Goal: Task Accomplishment & Management: Use online tool/utility

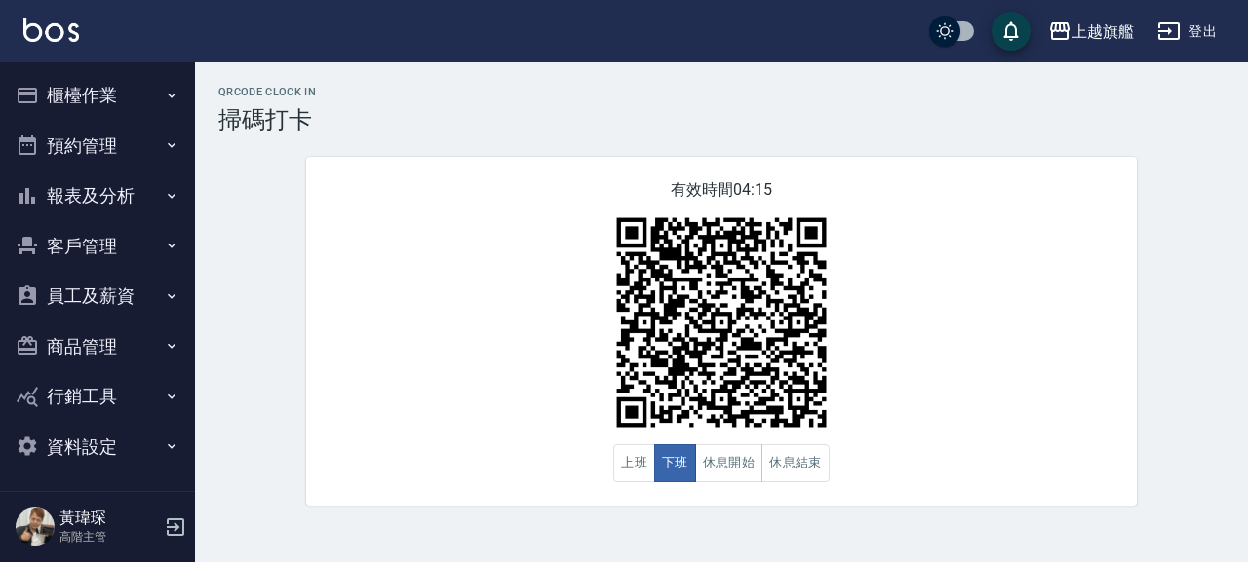
click at [98, 72] on button "櫃檯作業" at bounding box center [97, 95] width 179 height 51
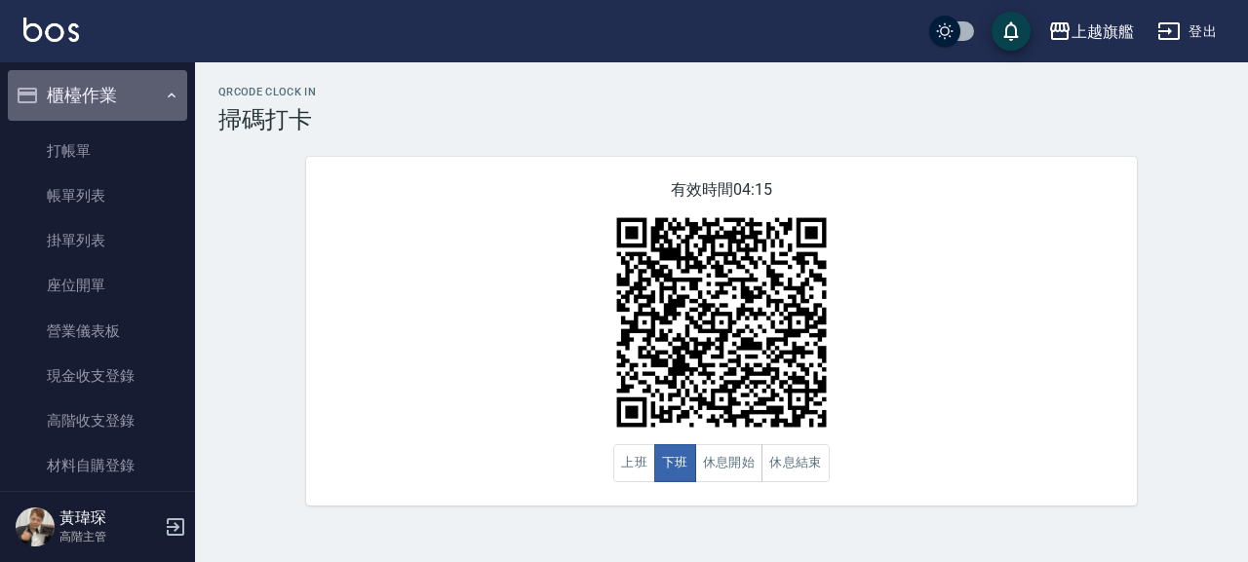
click at [101, 98] on button "櫃檯作業" at bounding box center [97, 95] width 179 height 51
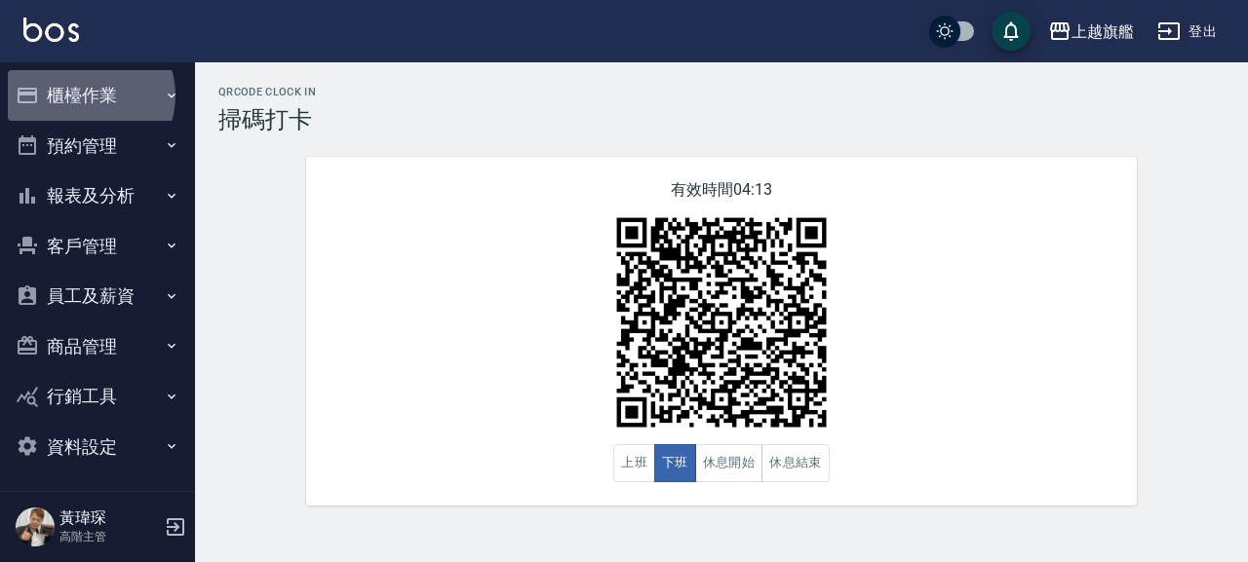
click at [86, 96] on button "櫃檯作業" at bounding box center [97, 95] width 179 height 51
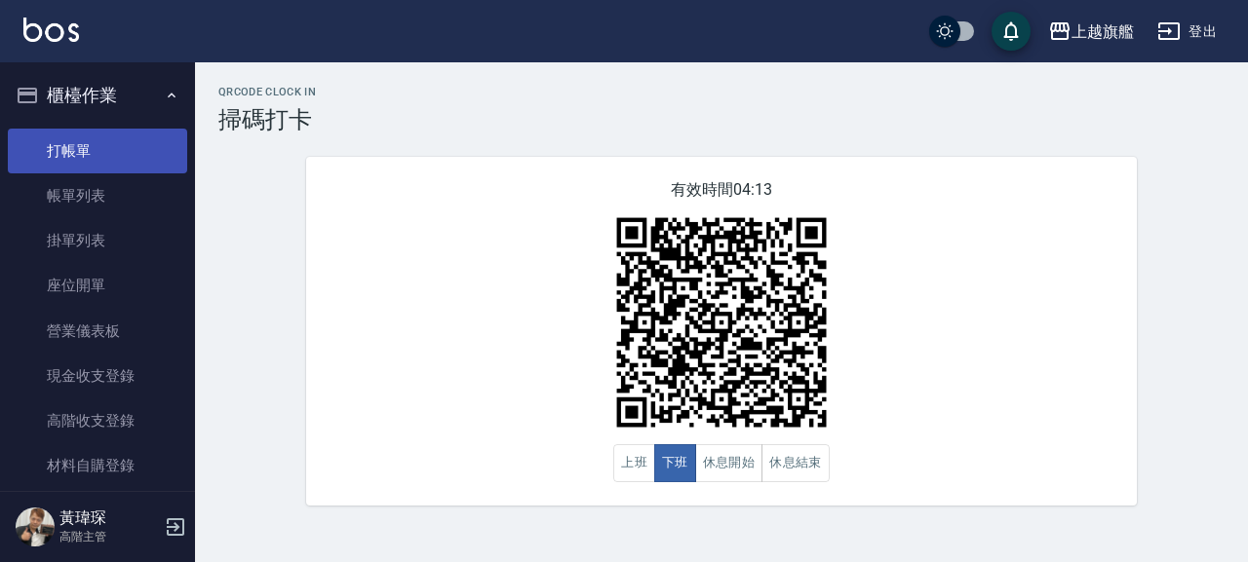
click at [88, 143] on link "打帳單" at bounding box center [97, 151] width 179 height 45
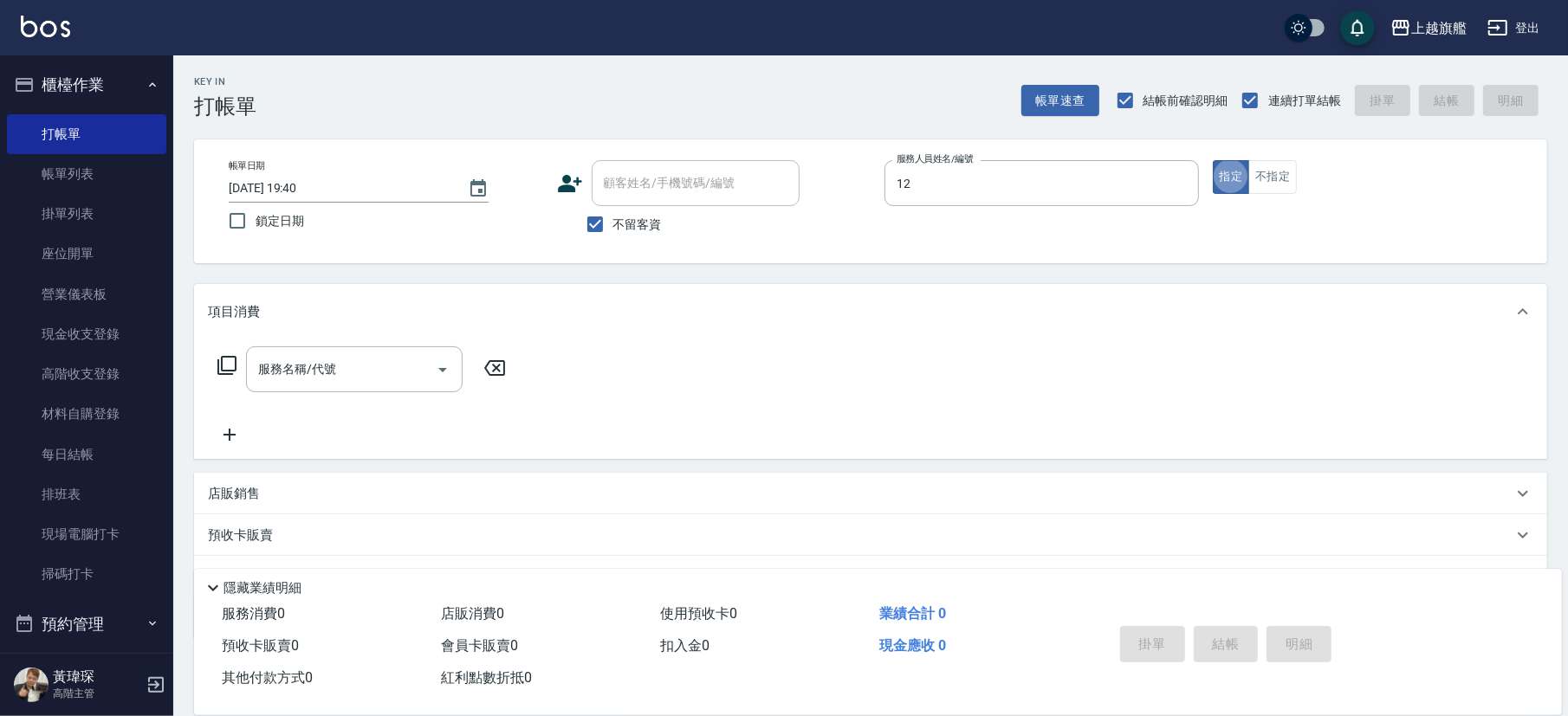
type input "陳佩君-12"
type button "true"
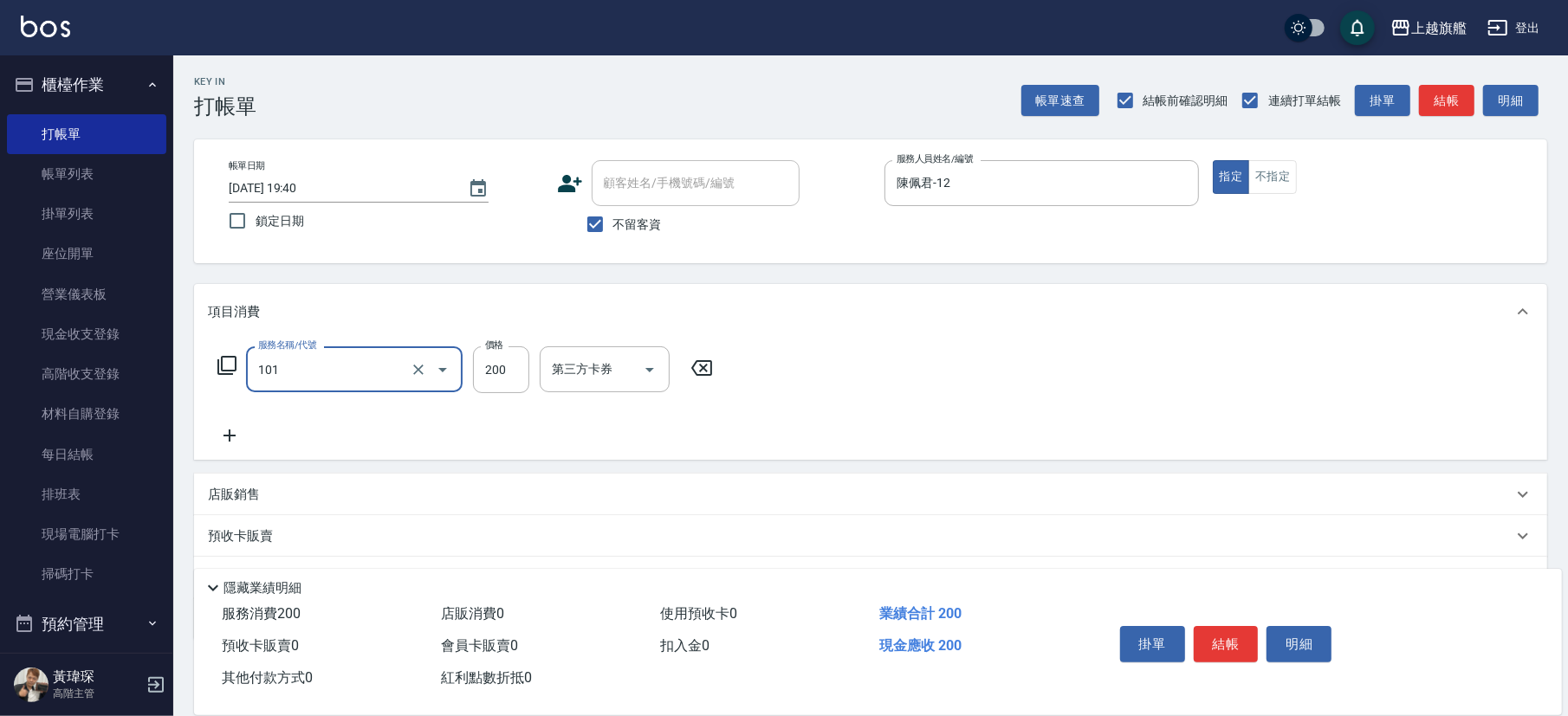
type input "一般洗(101)"
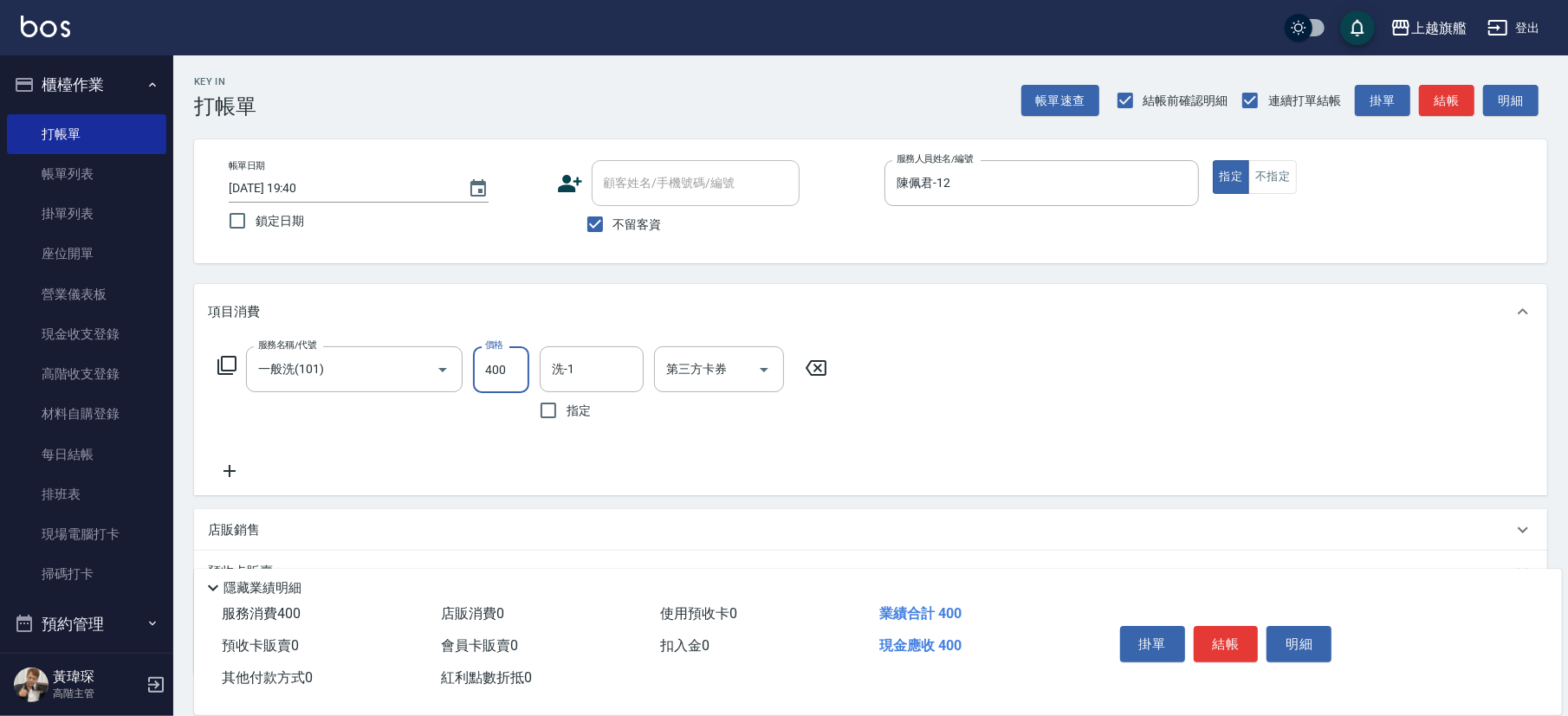
type input "400"
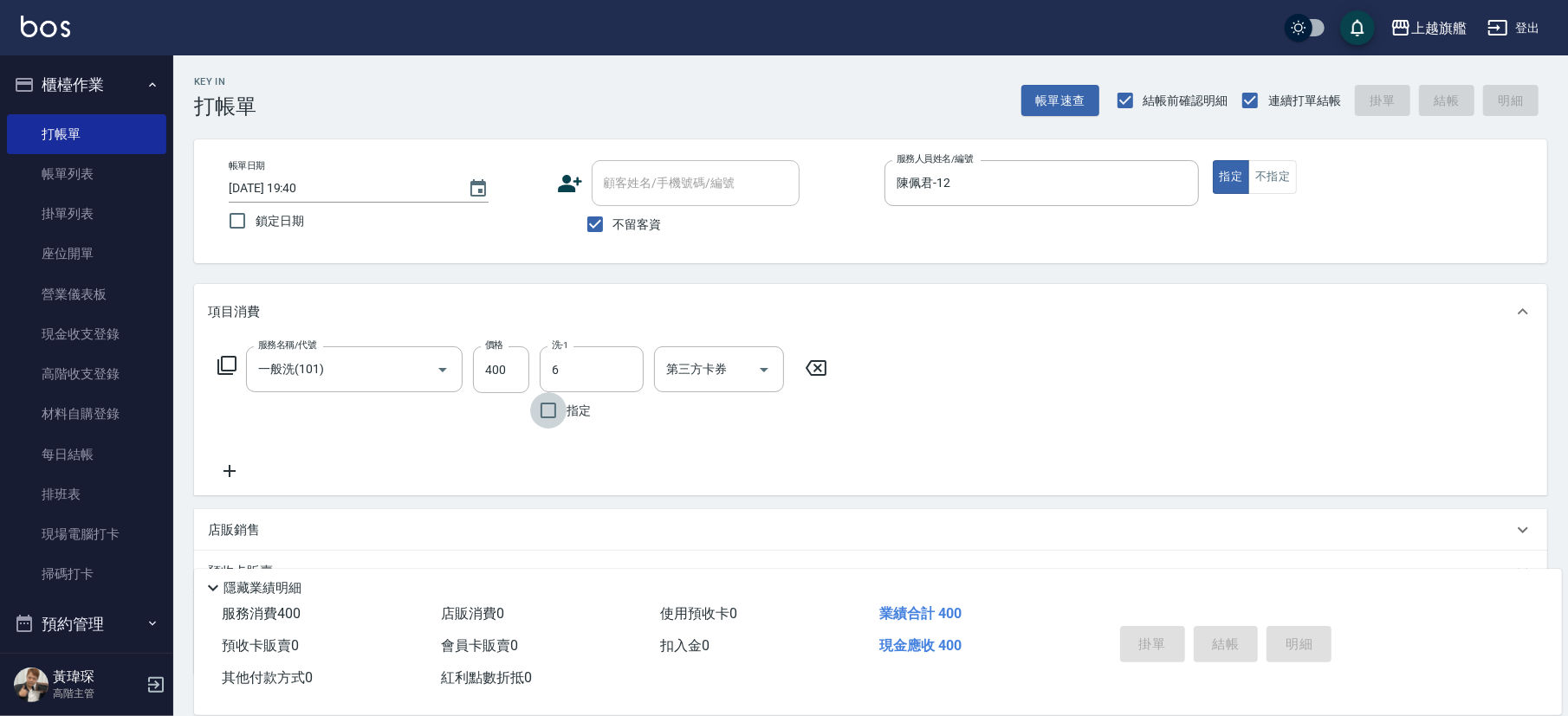
type input "張佳琳-6"
type input "[DATE] 19:43"
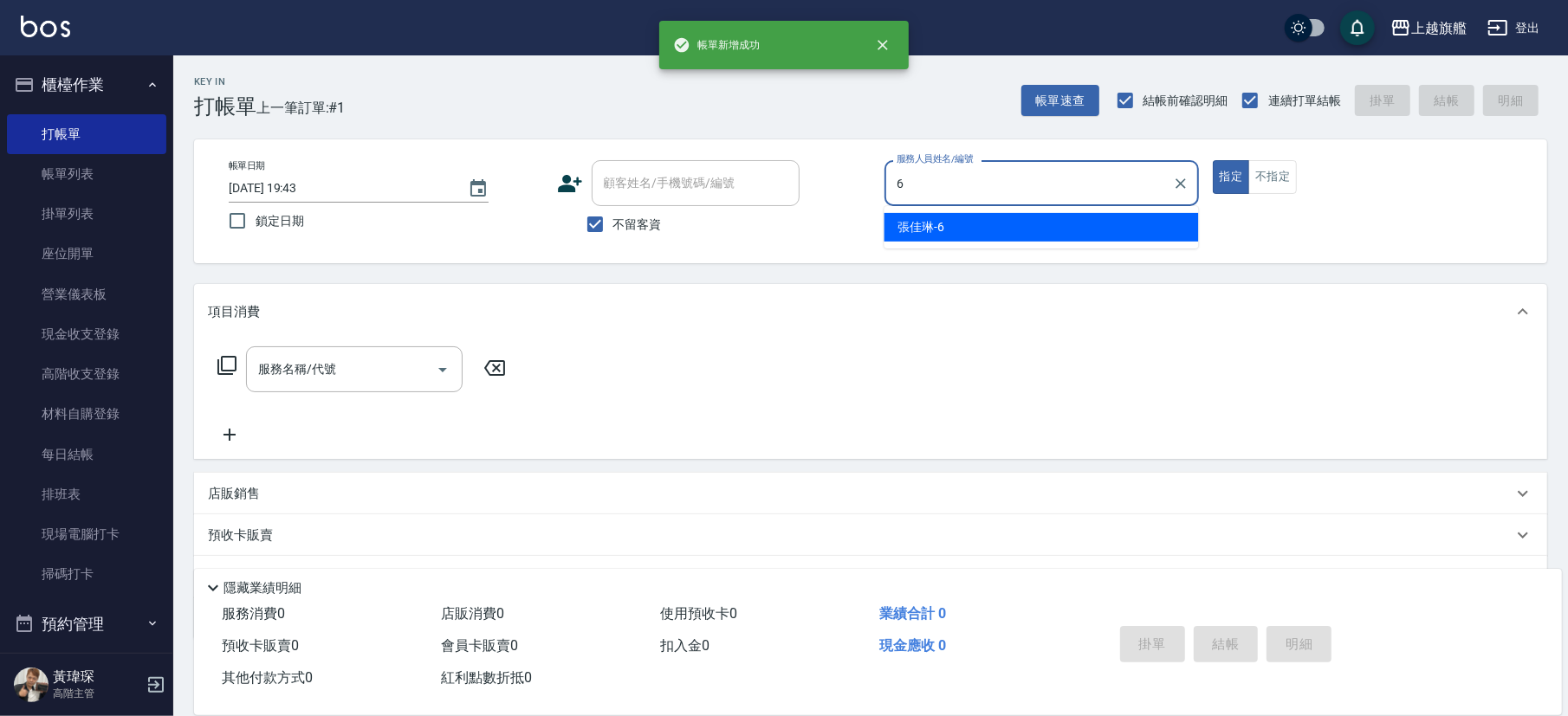
type input "張佳琳-6"
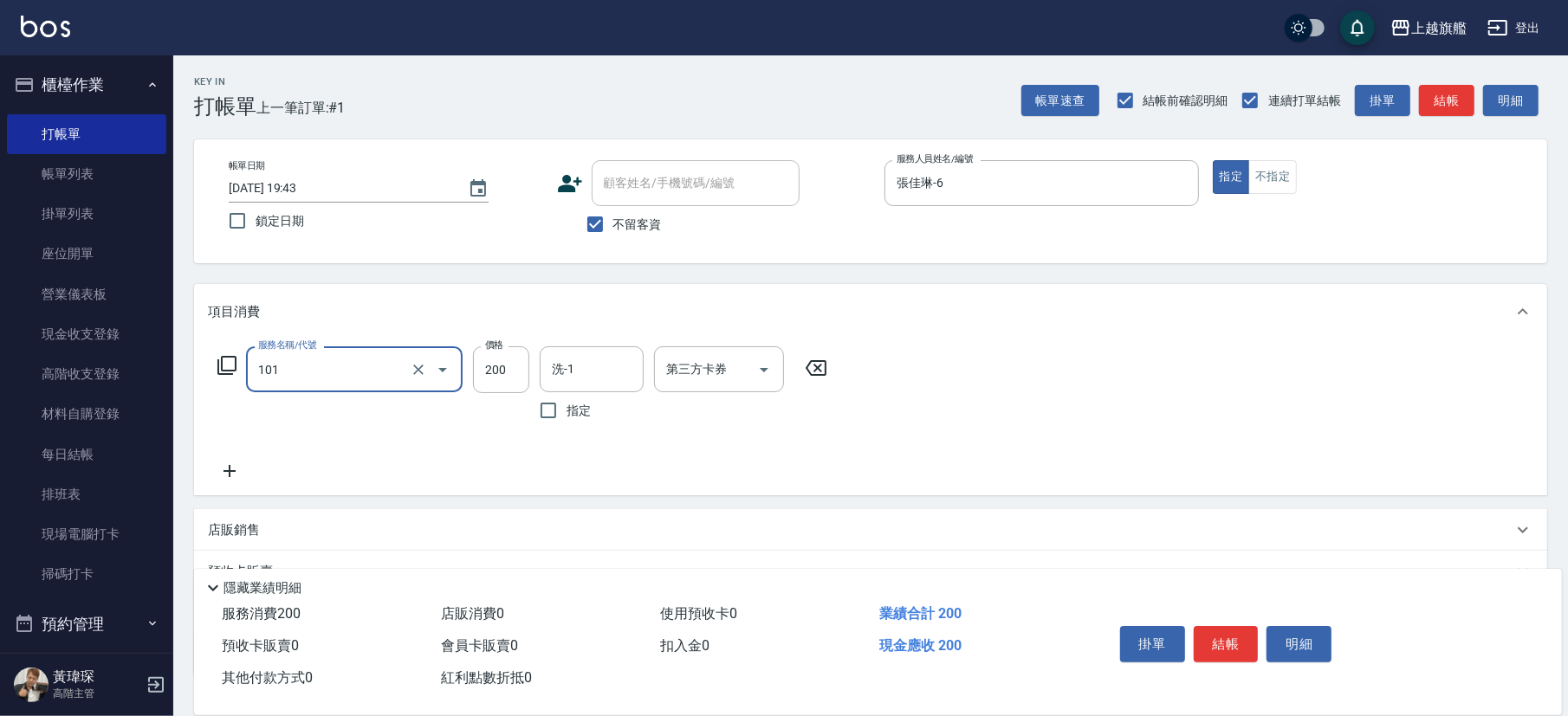
type input "一般洗(101)"
type input "400"
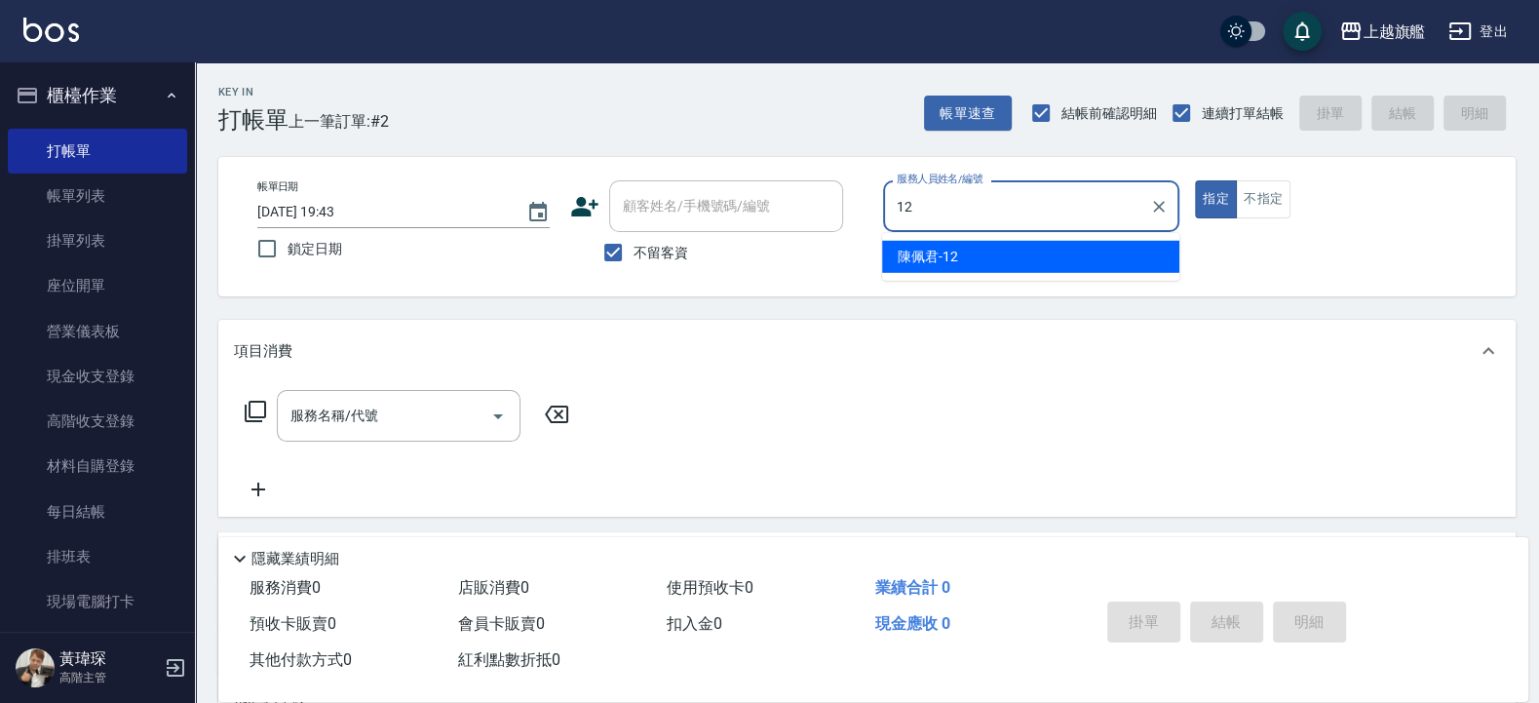
type input "陳佩君-12"
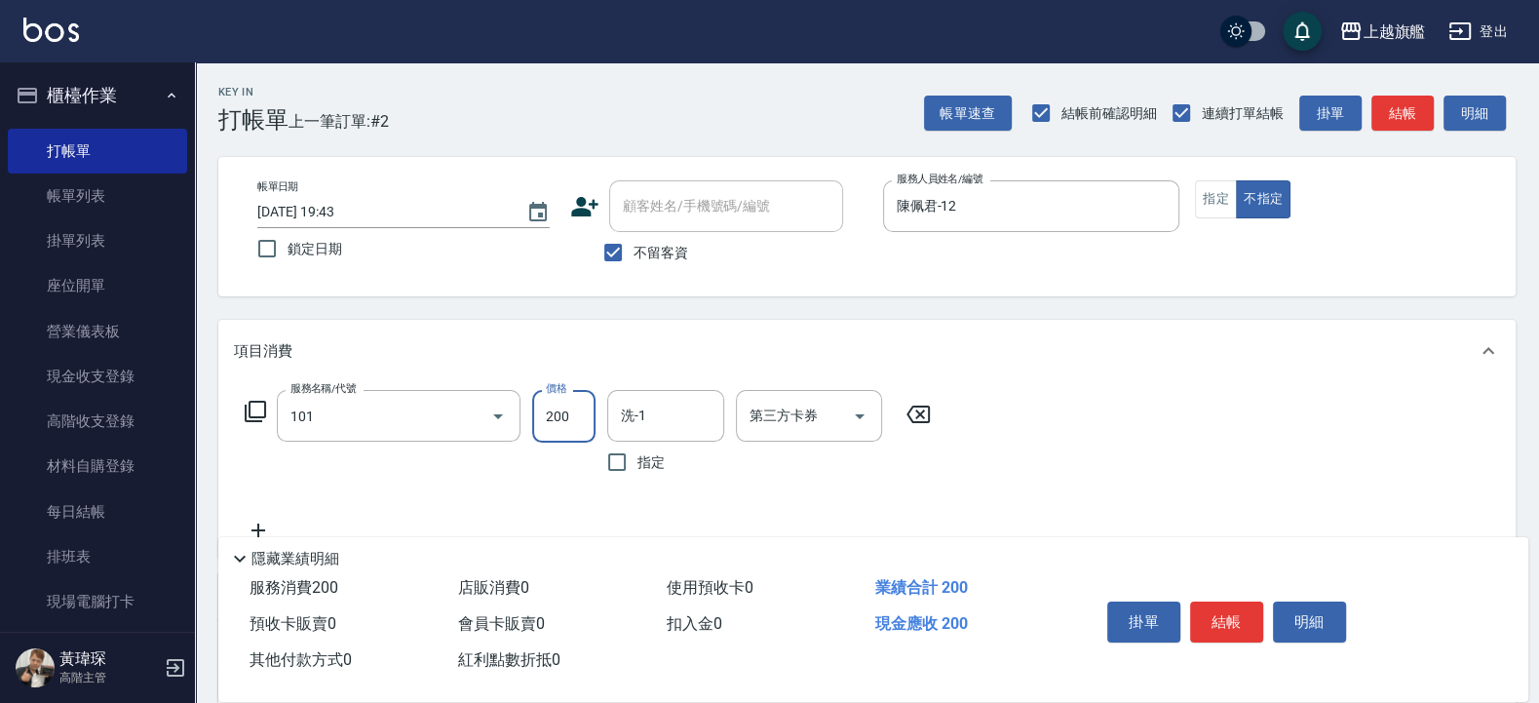
type input "一般洗(101)"
type input "300"
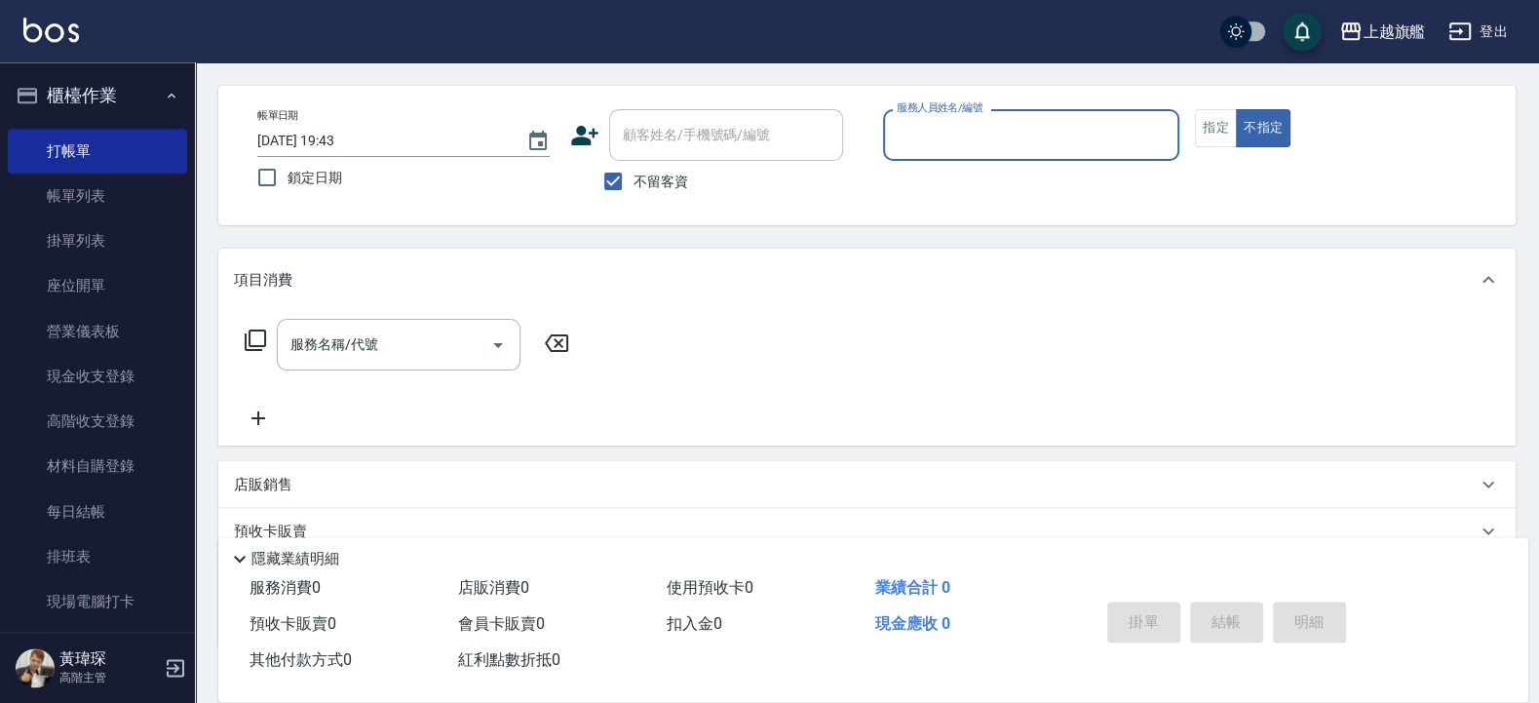
scroll to position [46, 0]
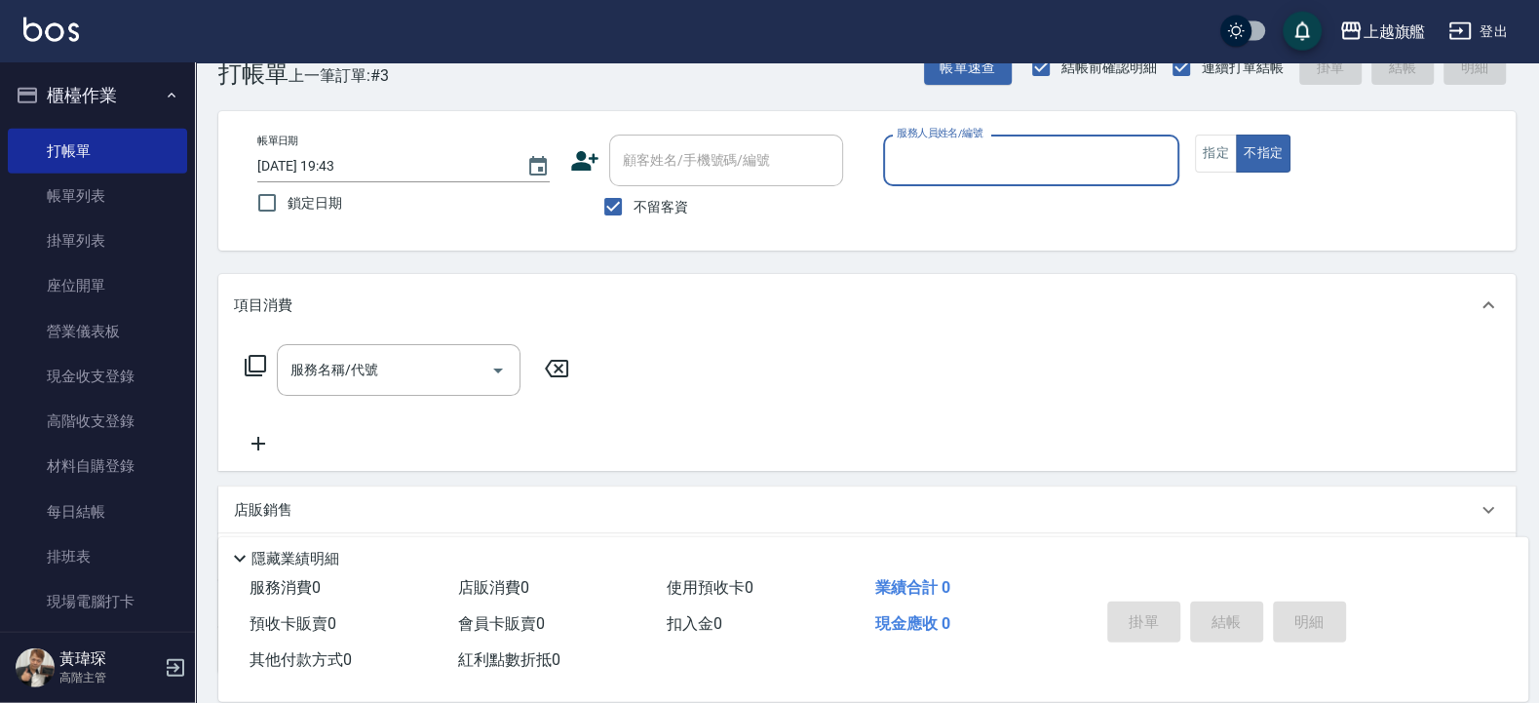
click at [1047, 164] on input "服務人員姓名/編號" at bounding box center [1032, 160] width 280 height 34
type input "陳佩君-12"
type button "false"
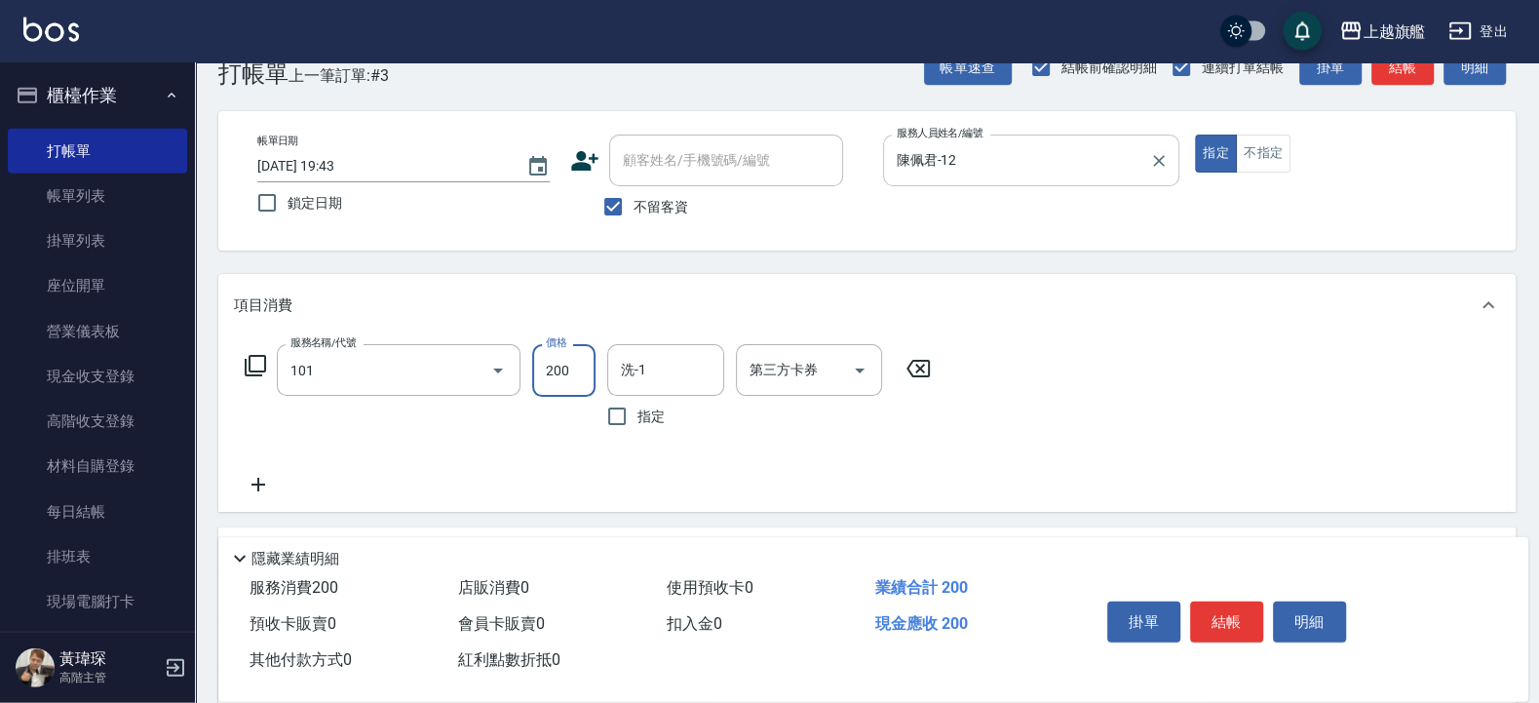
type input "一般洗(101)"
type input "400"
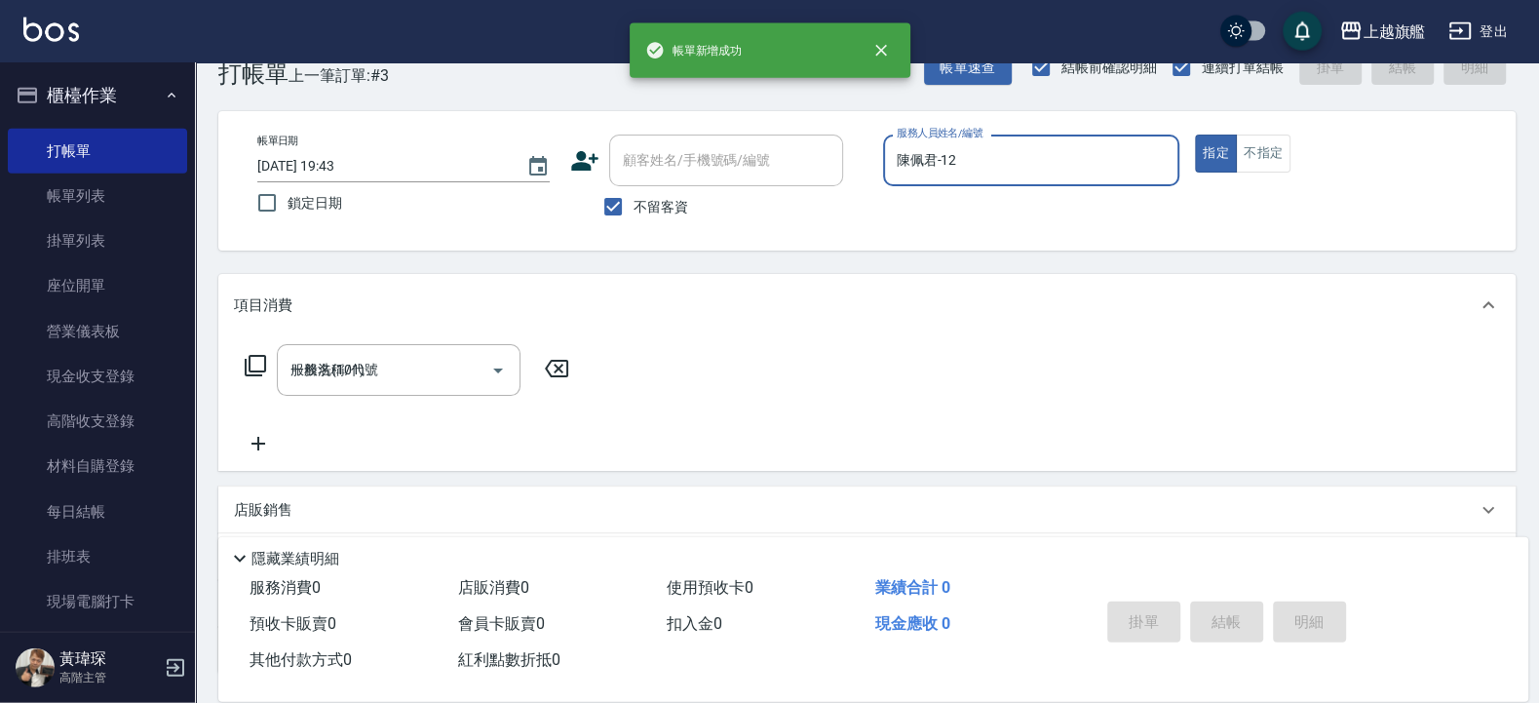
type input "[DATE] 19:44"
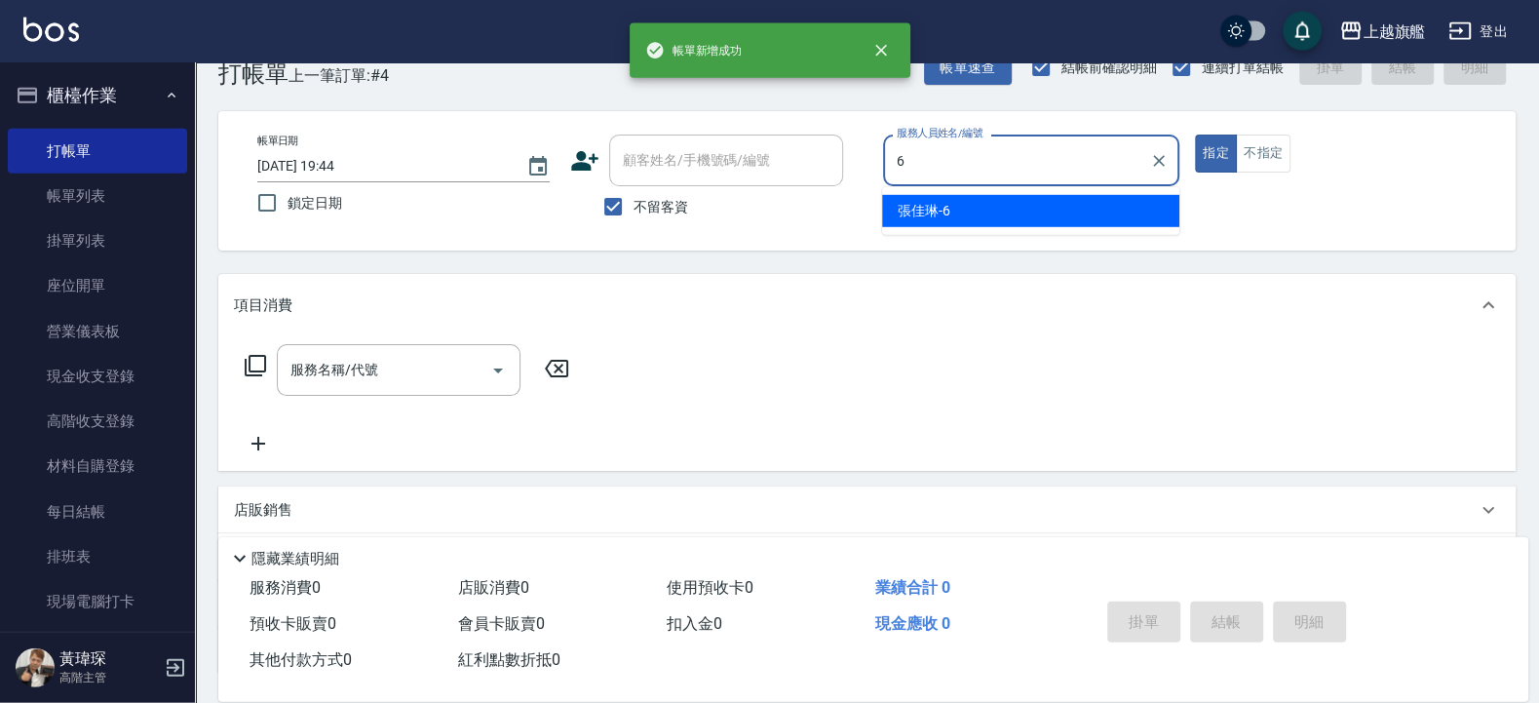
type input "張佳琳-6"
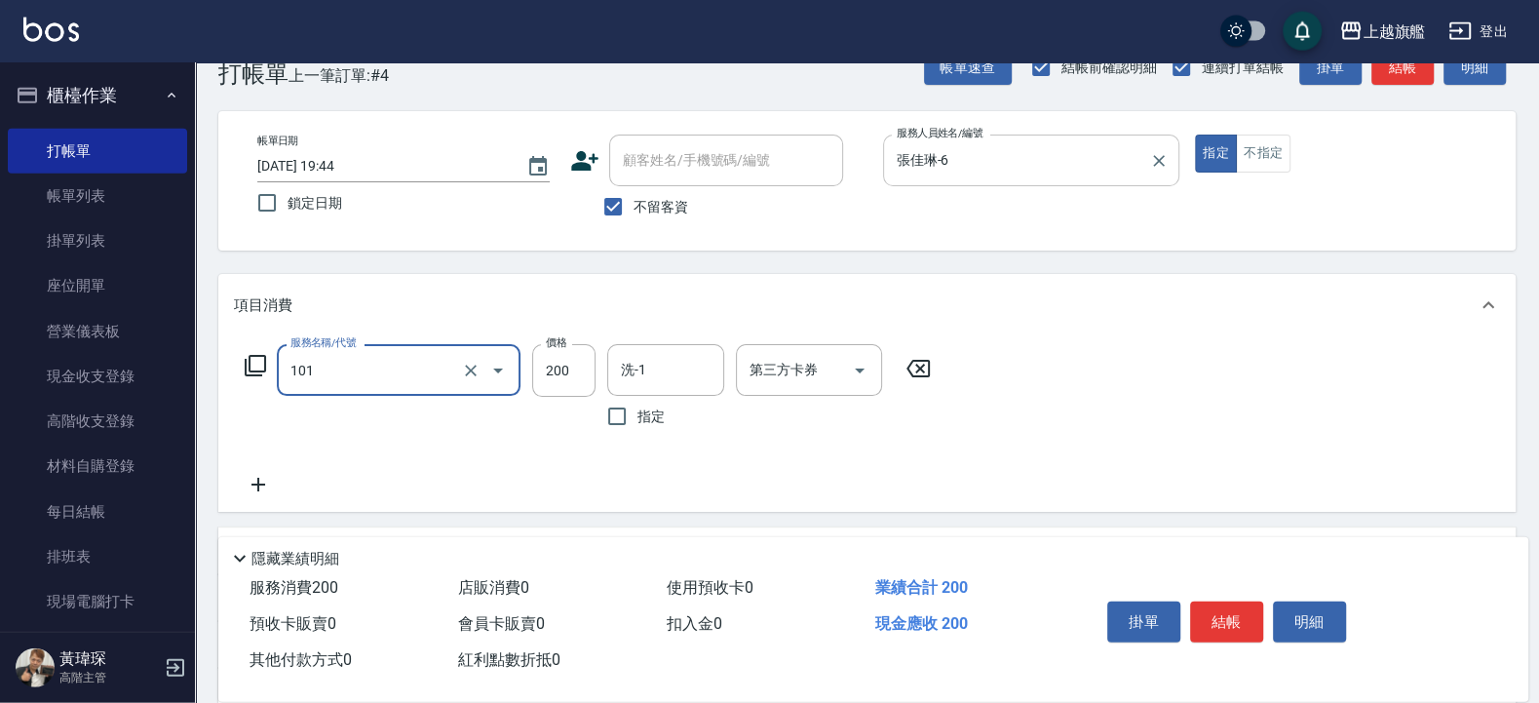
type input "一般洗(101)"
type input "400"
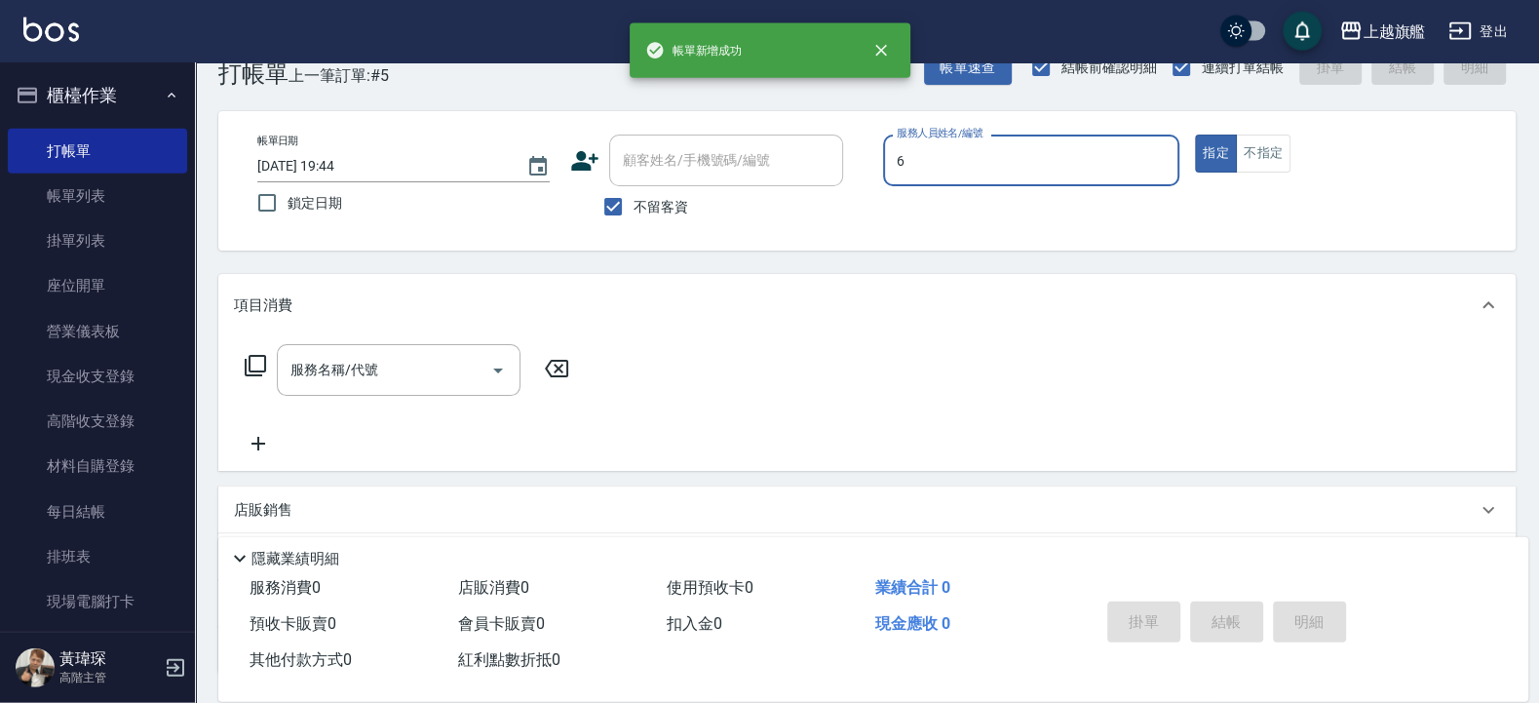
type input "張佳琳-6"
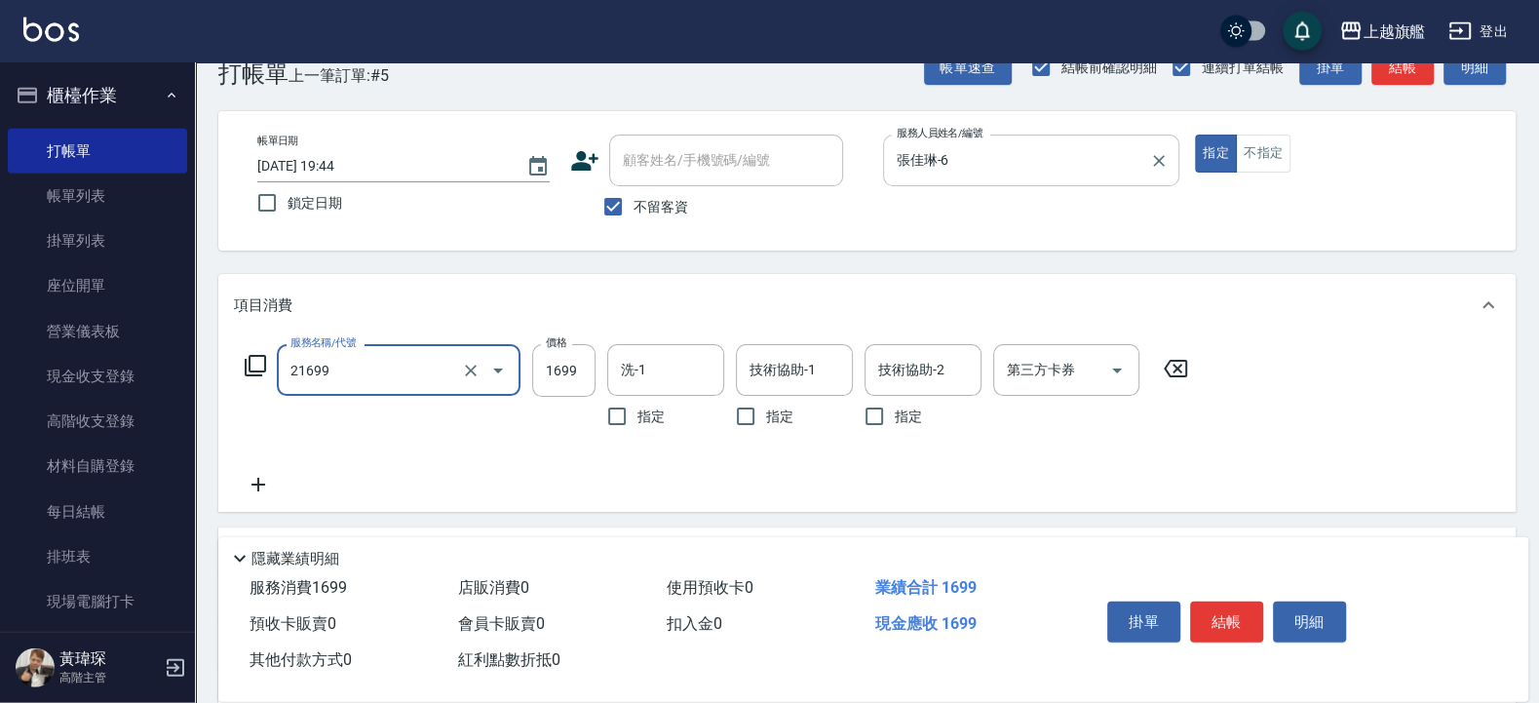
type input "型男燙髮1699(21699)"
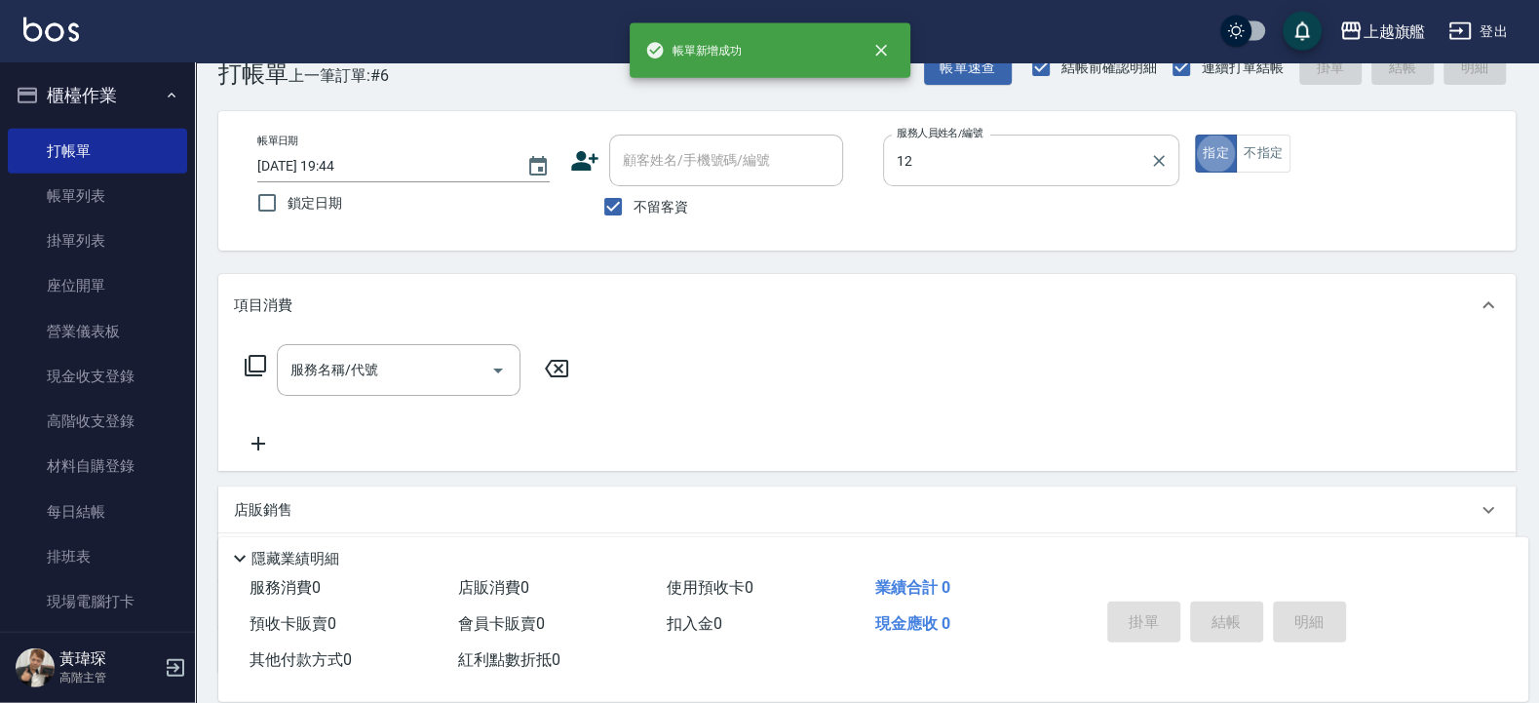
type input "陳佩君-12"
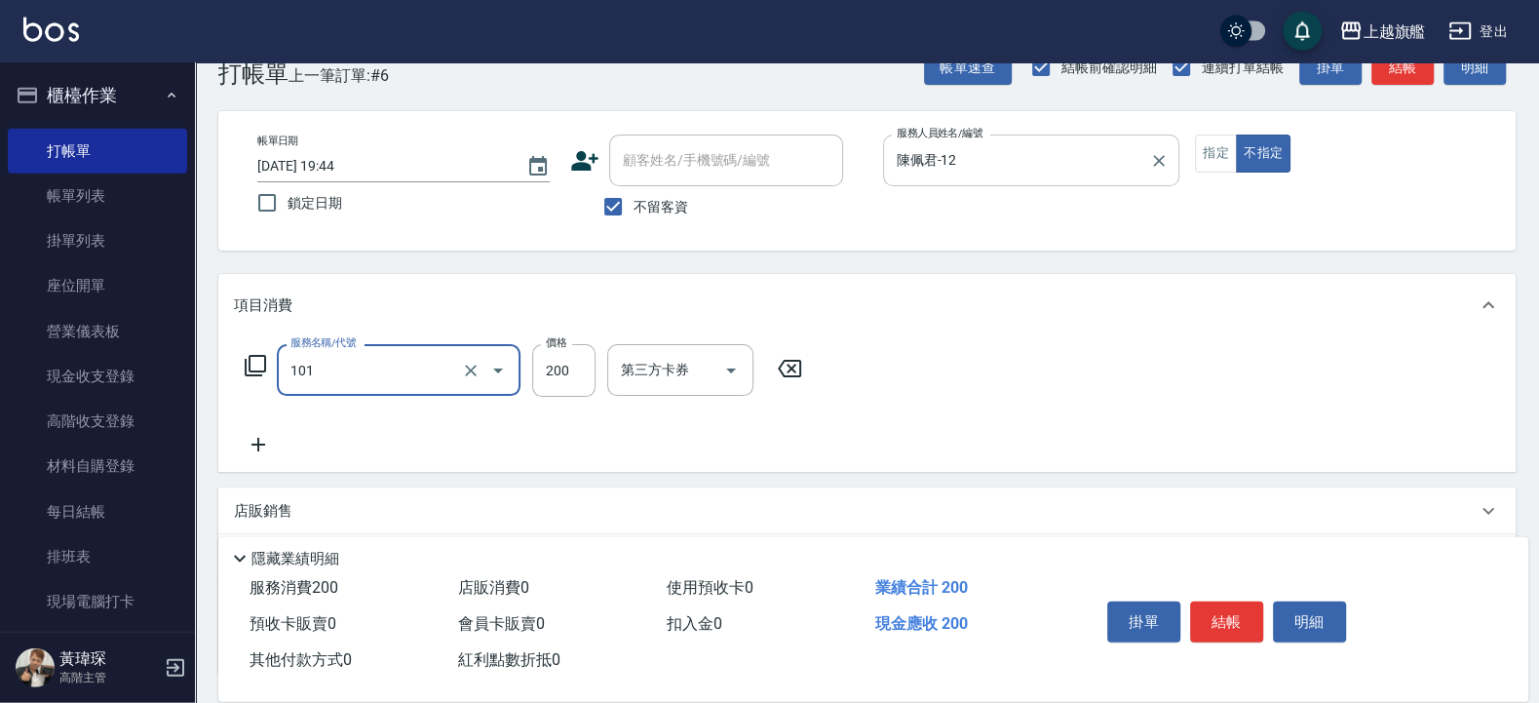
type input "一般洗(101)"
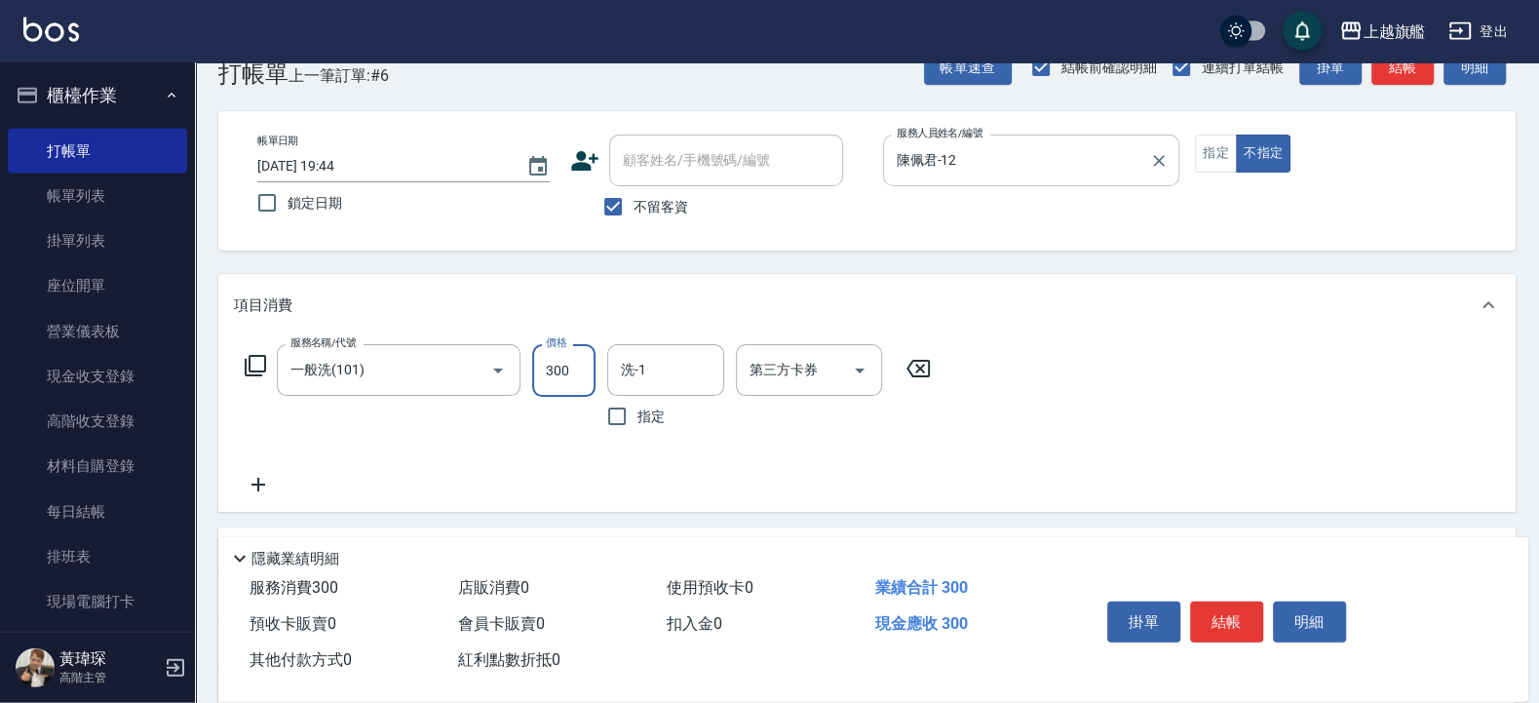
type input "300"
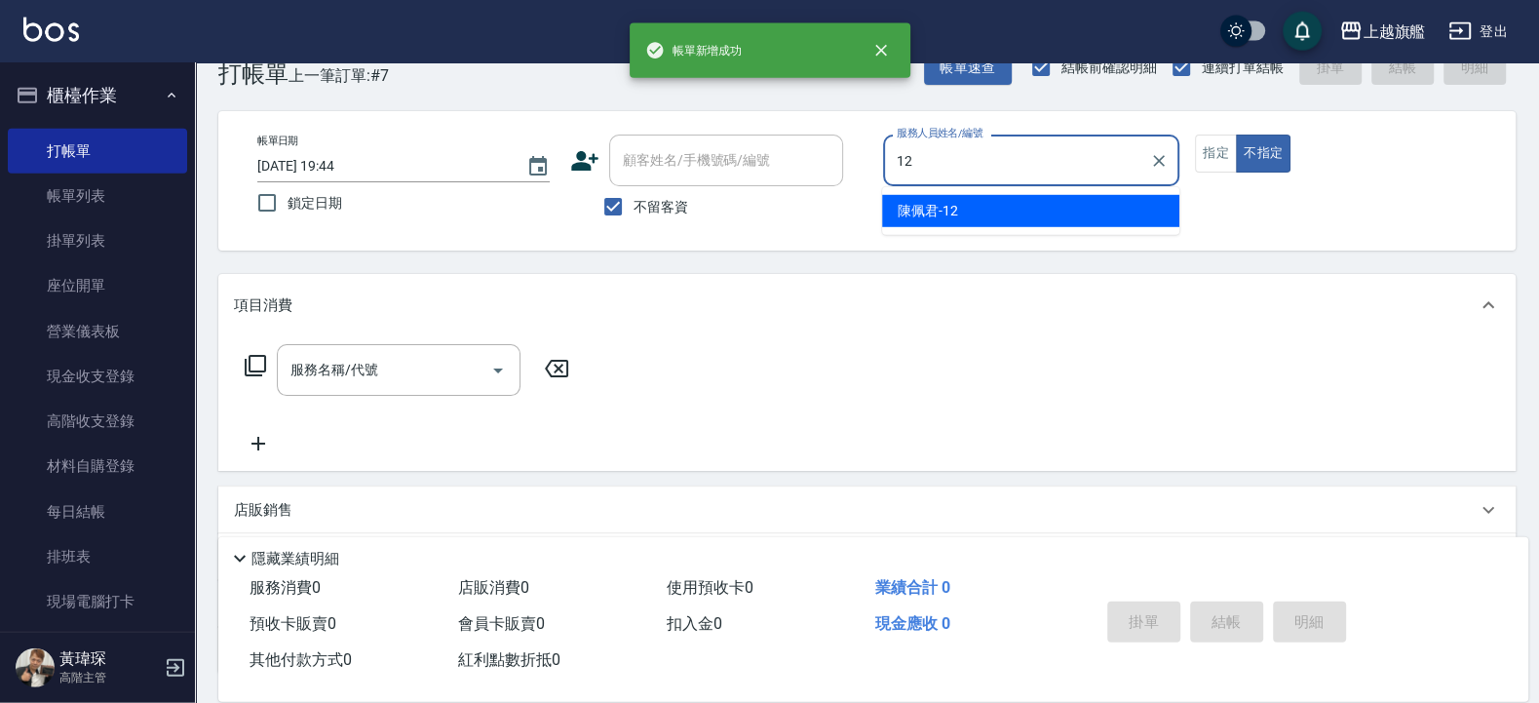
type input "陳佩君-12"
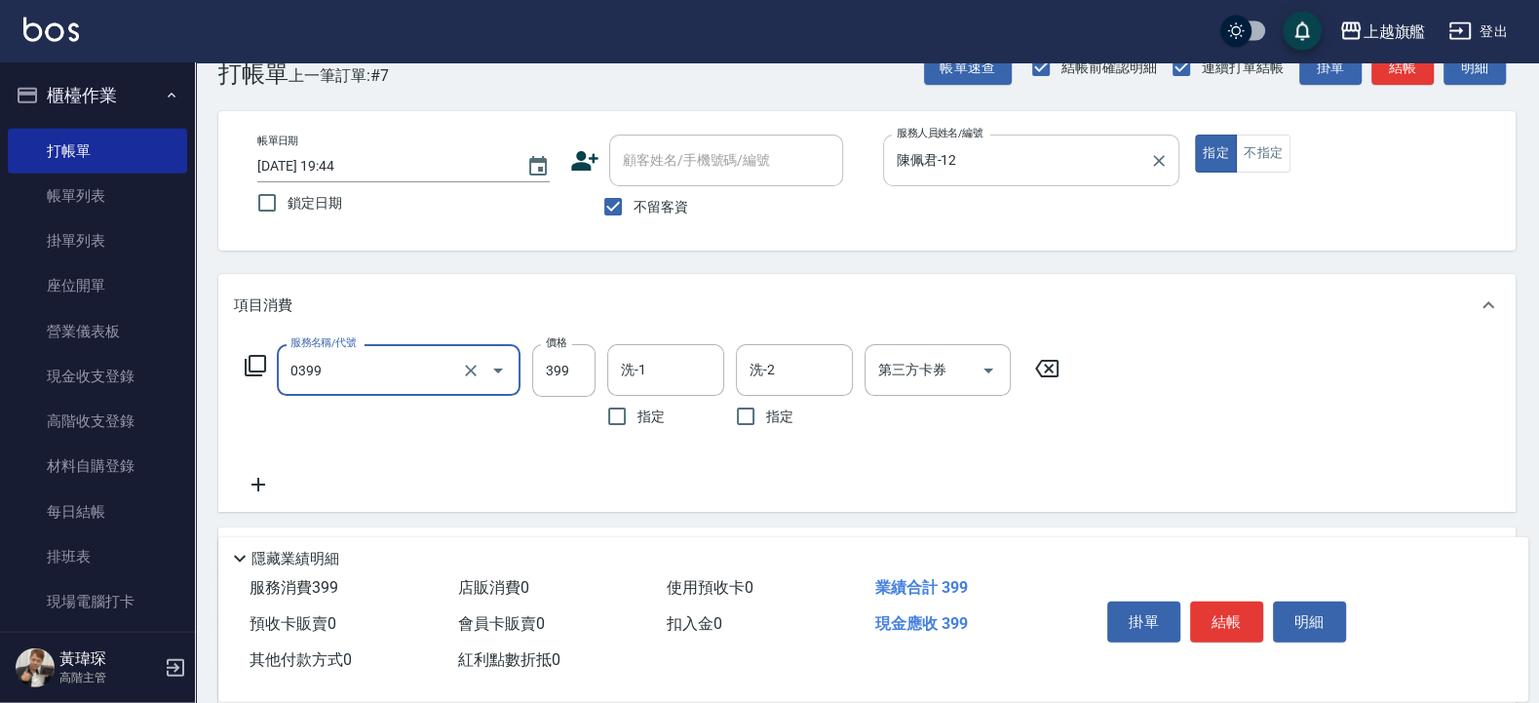
type input "海鹽SPA(0399)"
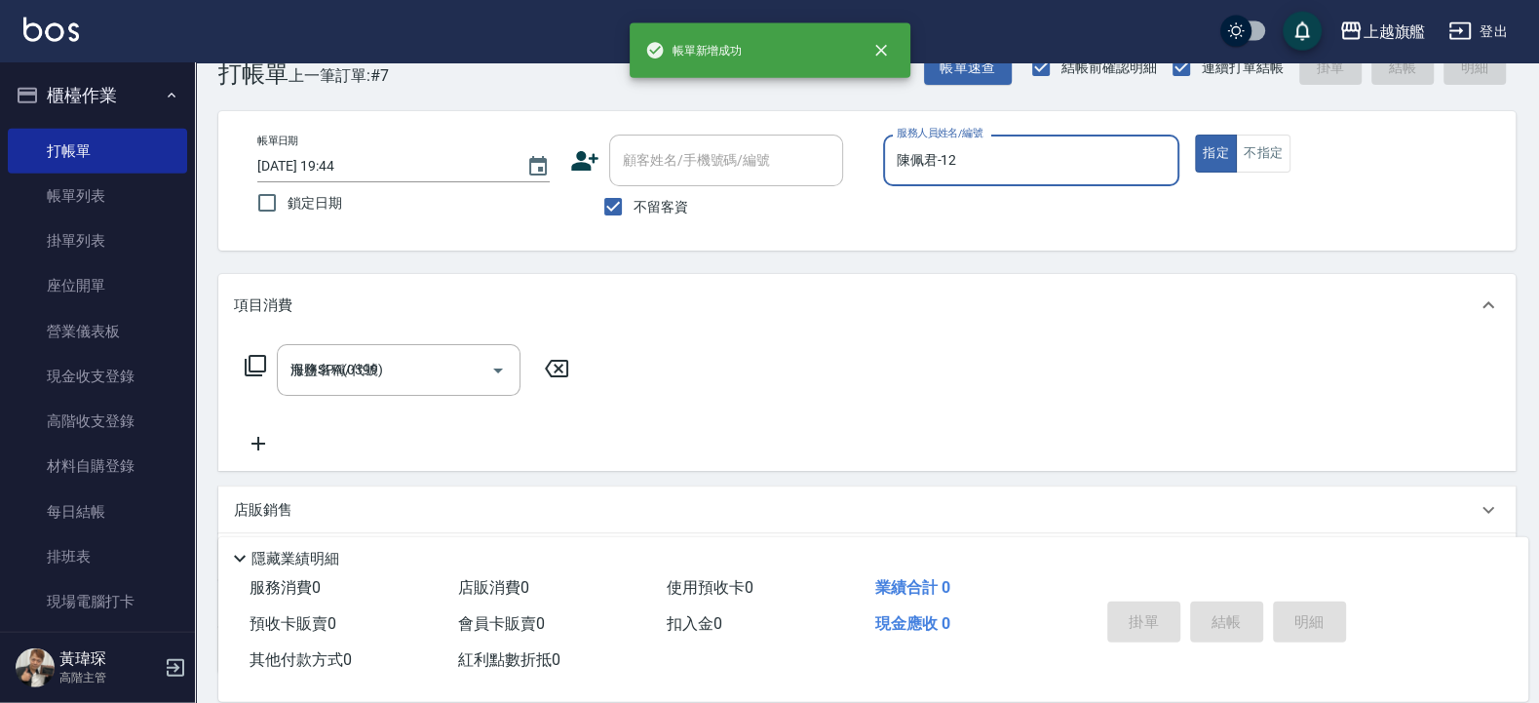
type input "[DATE] 19:45"
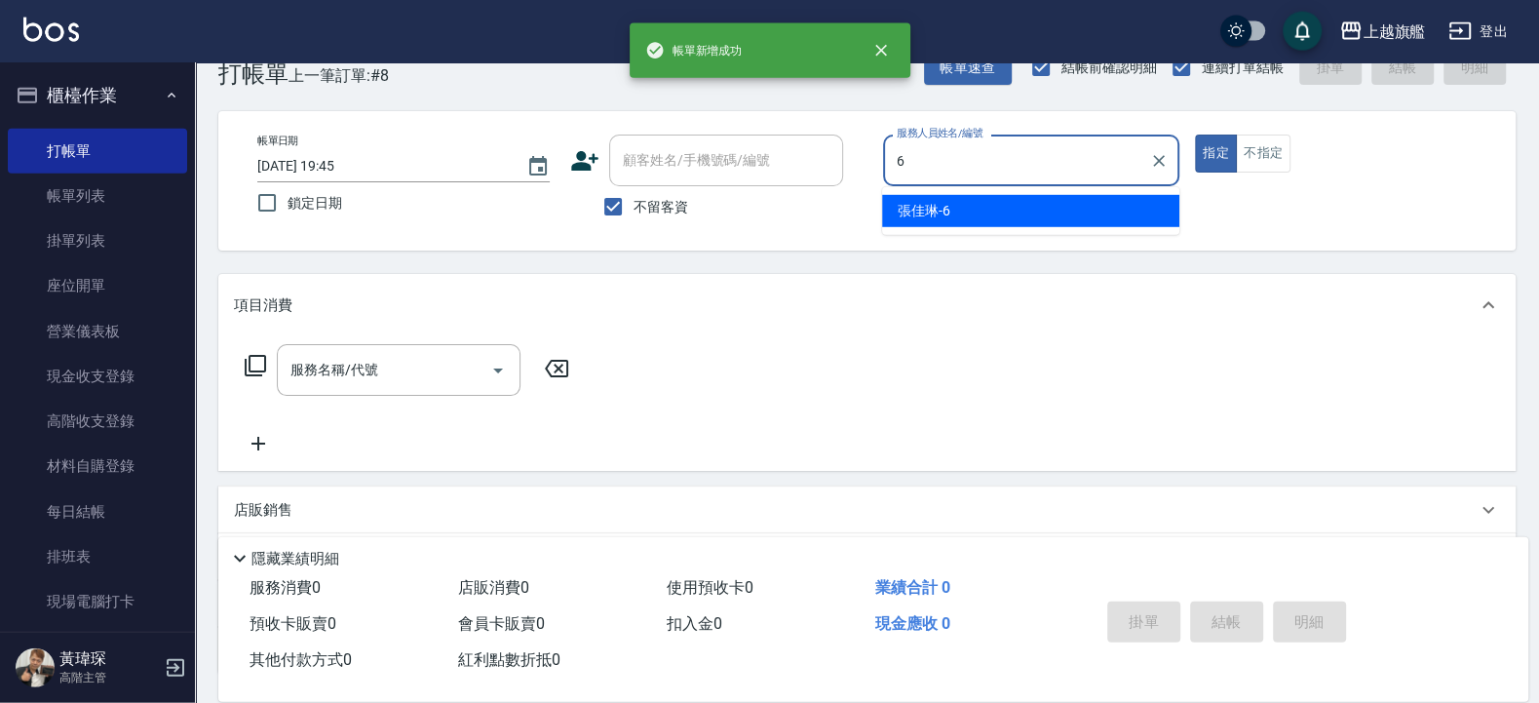
type input "張佳琳-6"
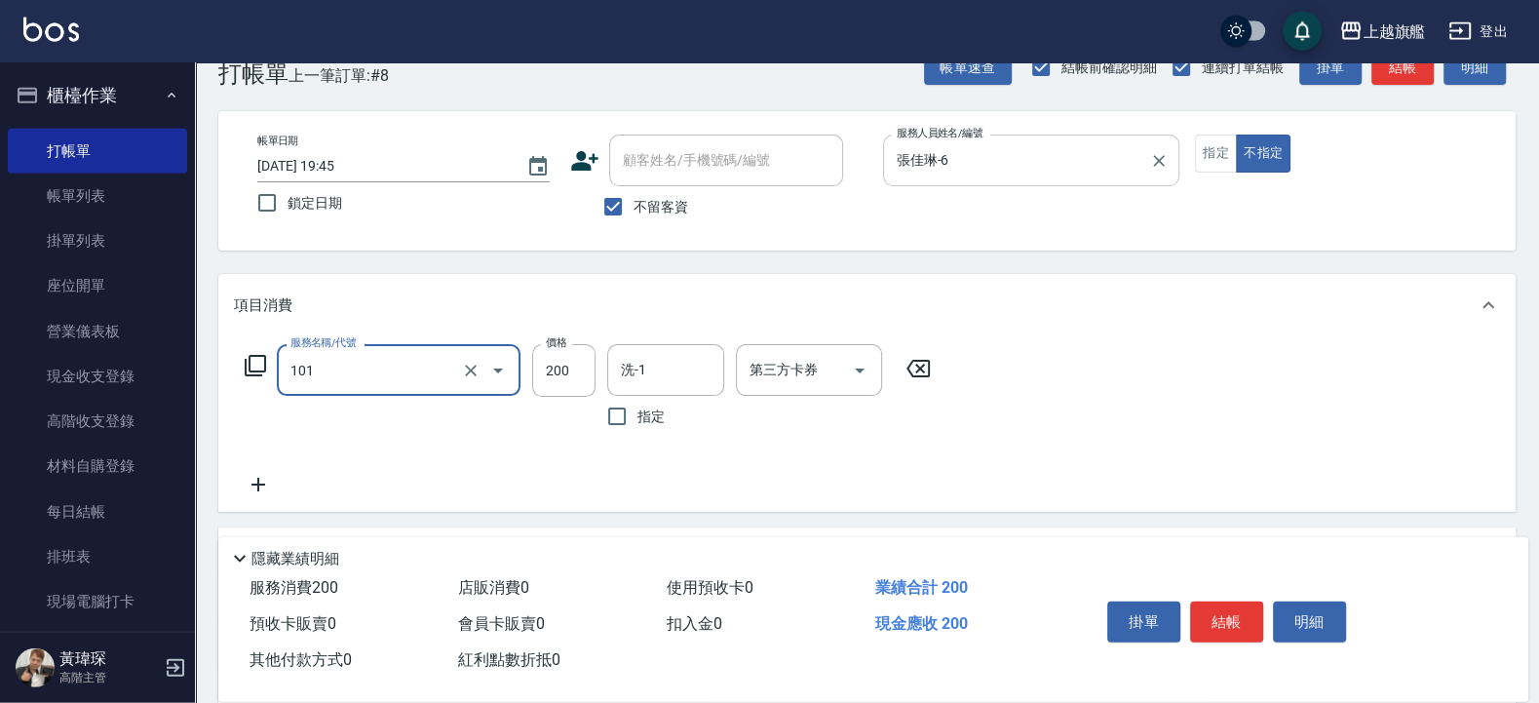
type input "一般洗(101)"
type input "300"
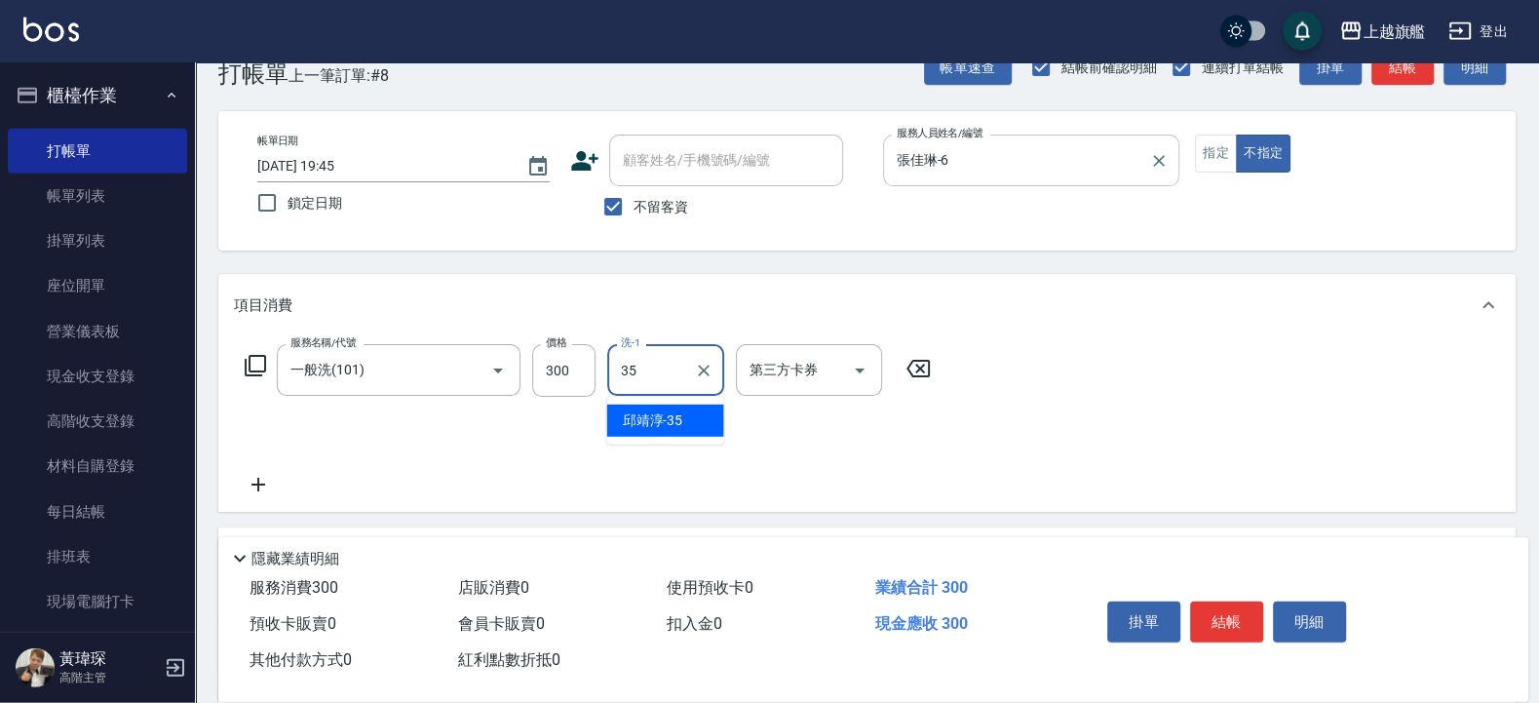
type input "邱靖淳-35"
click at [247, 482] on icon at bounding box center [258, 484] width 49 height 23
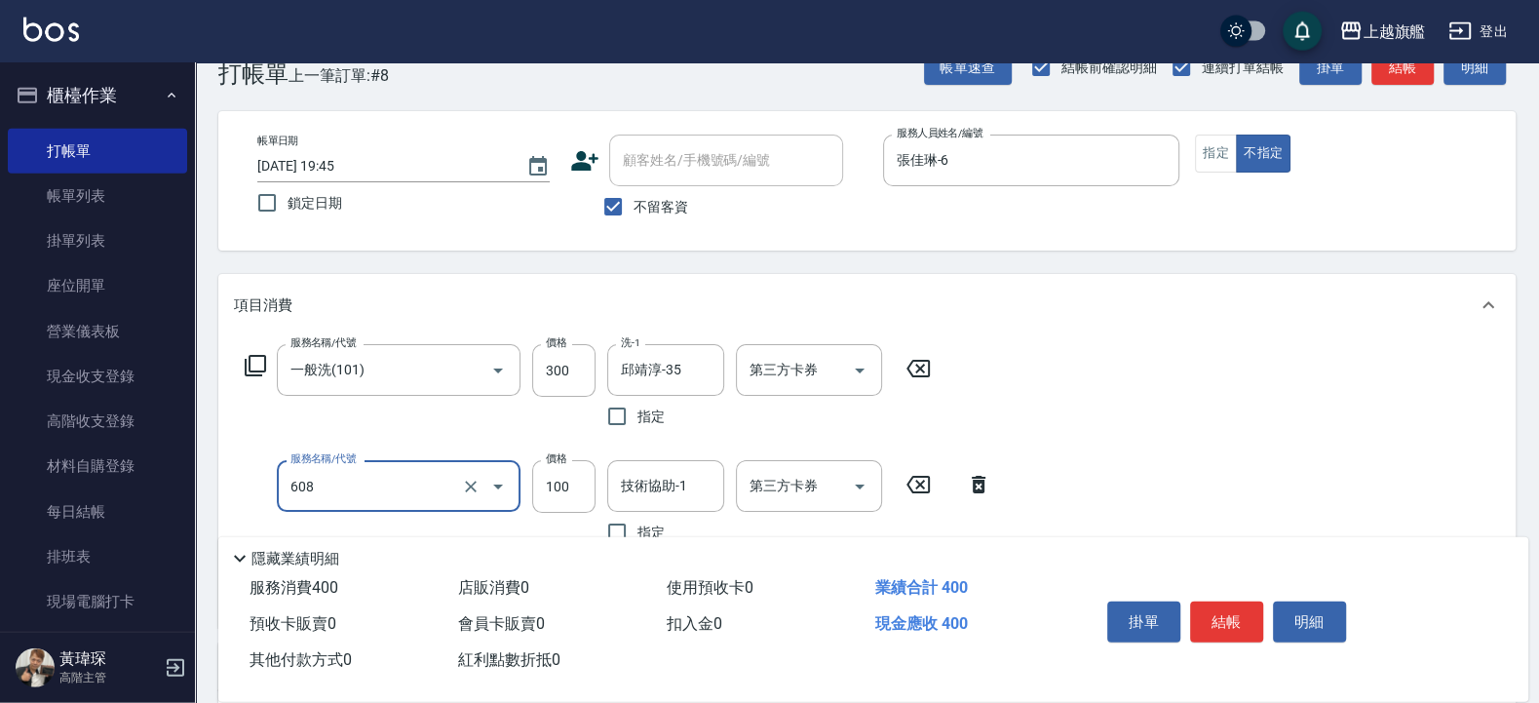
type input "專業/順護100(608)"
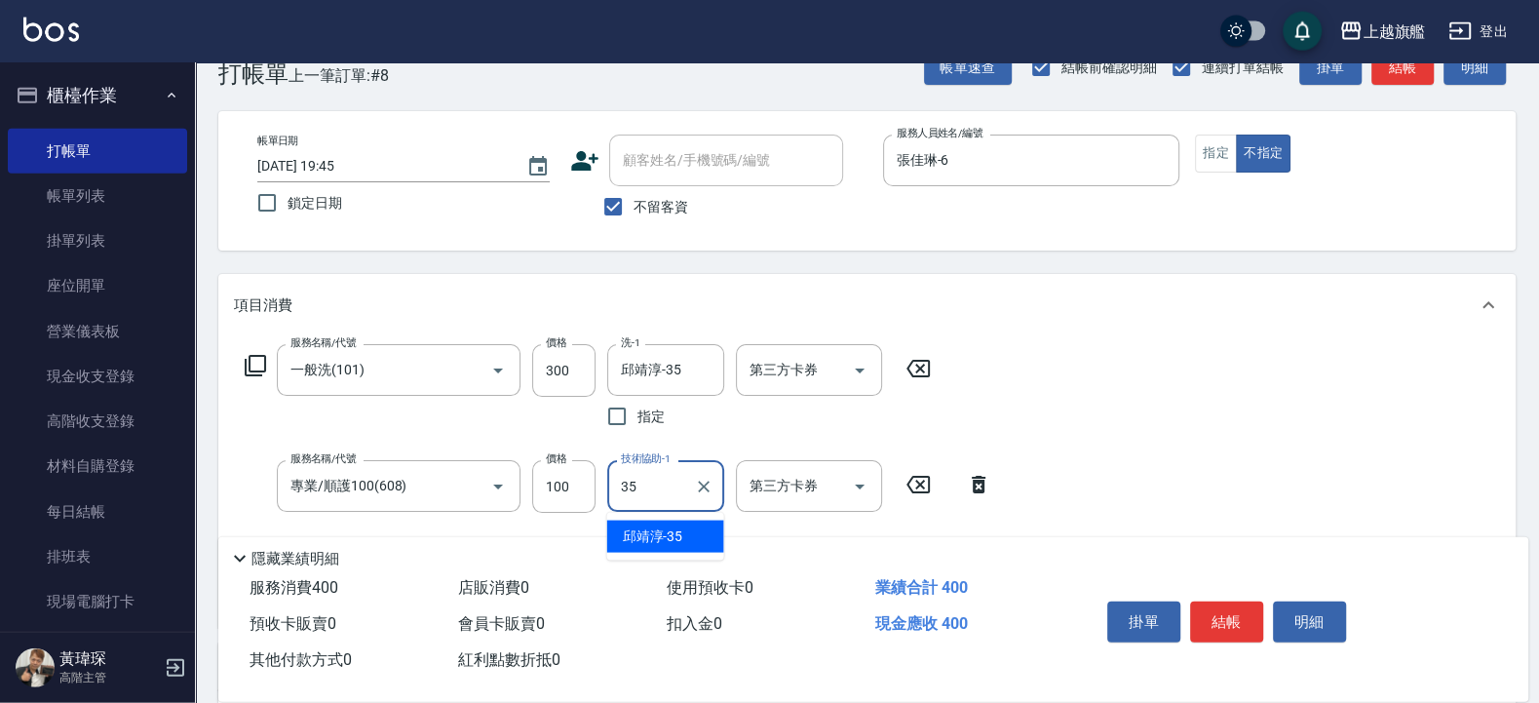
type input "邱靖淳-35"
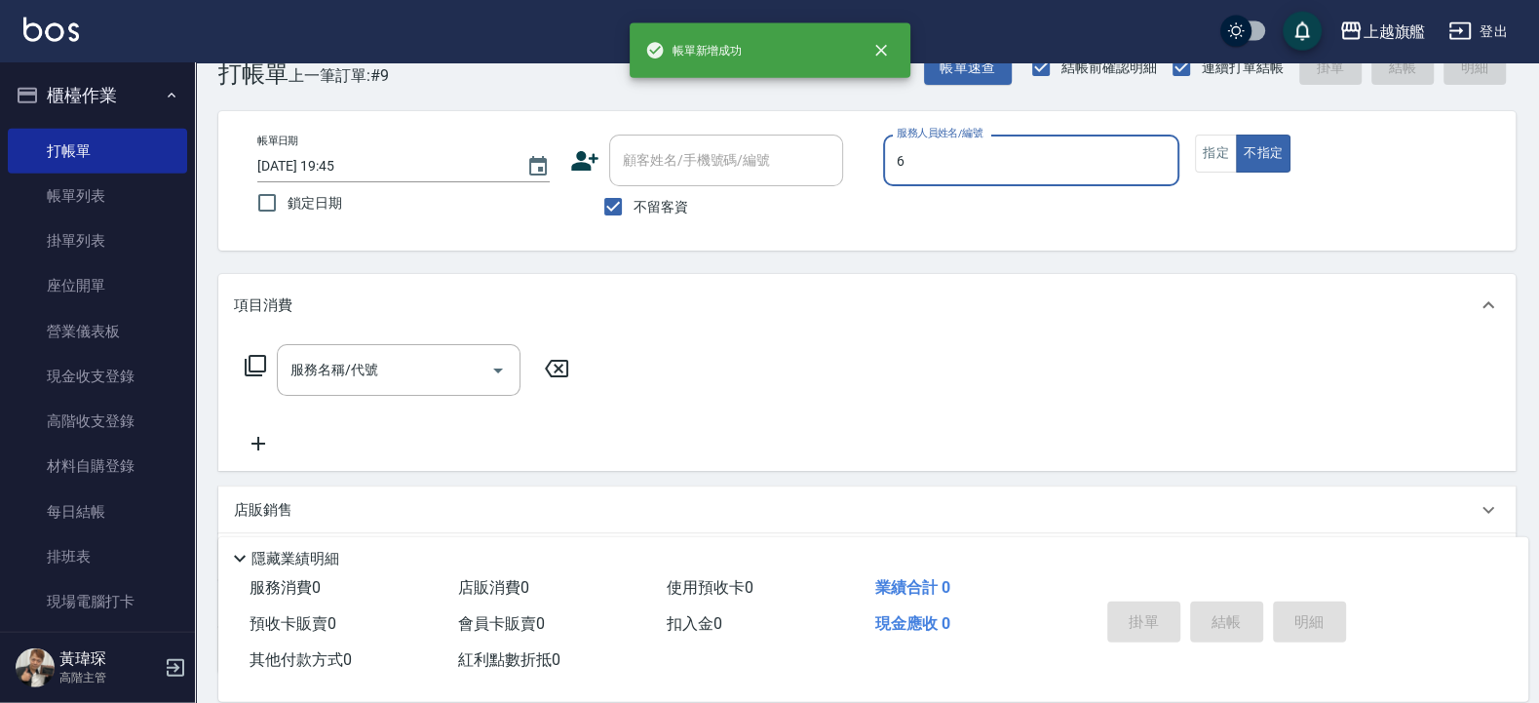
type input "張佳琳-6"
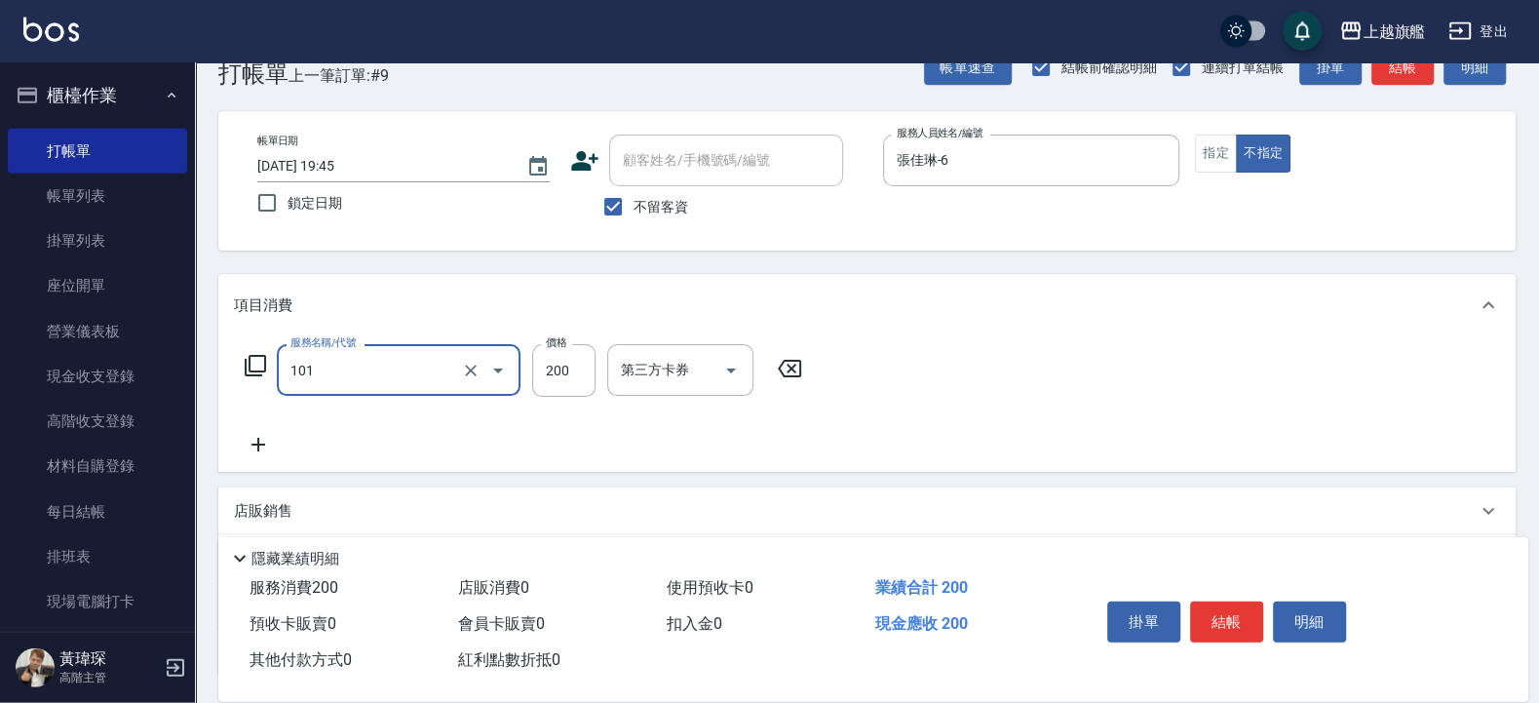
type input "一般洗(101)"
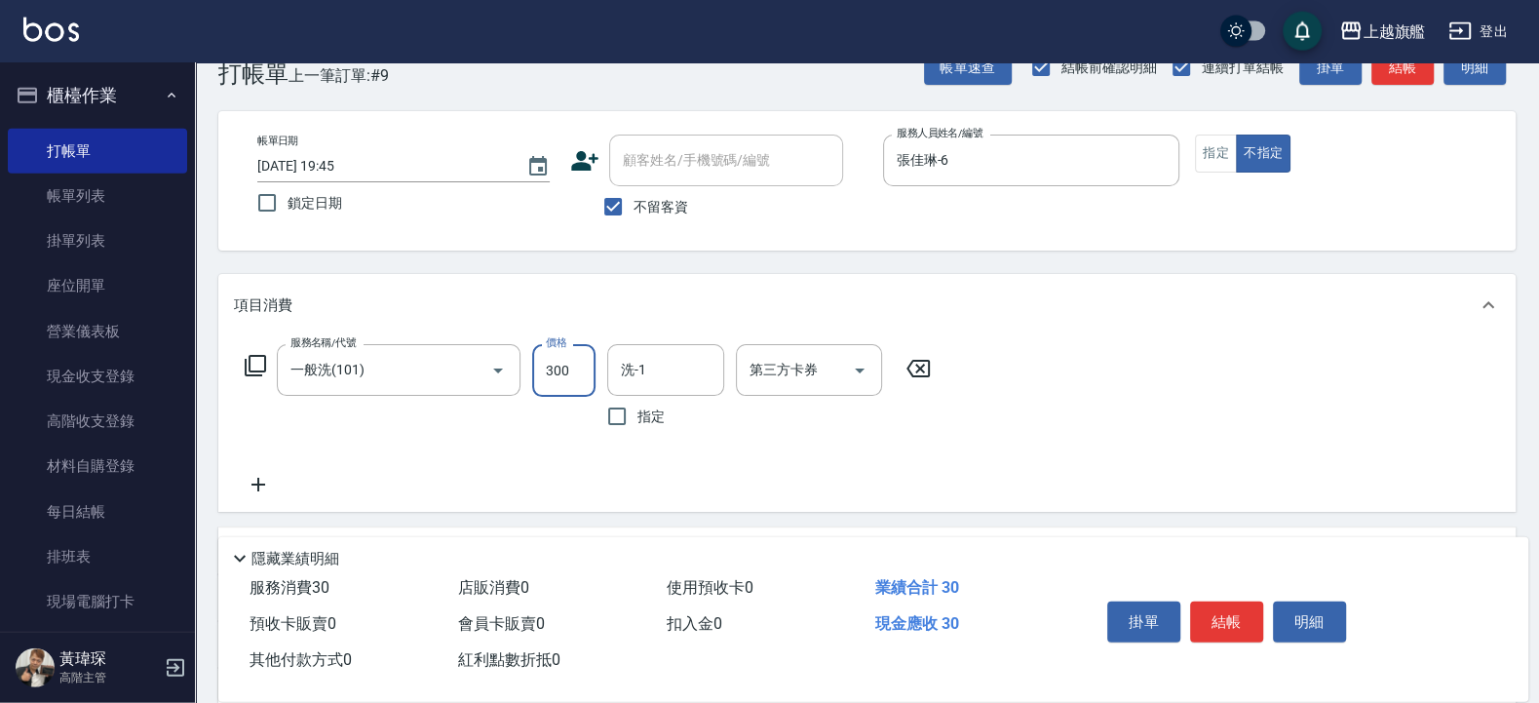
type input "300"
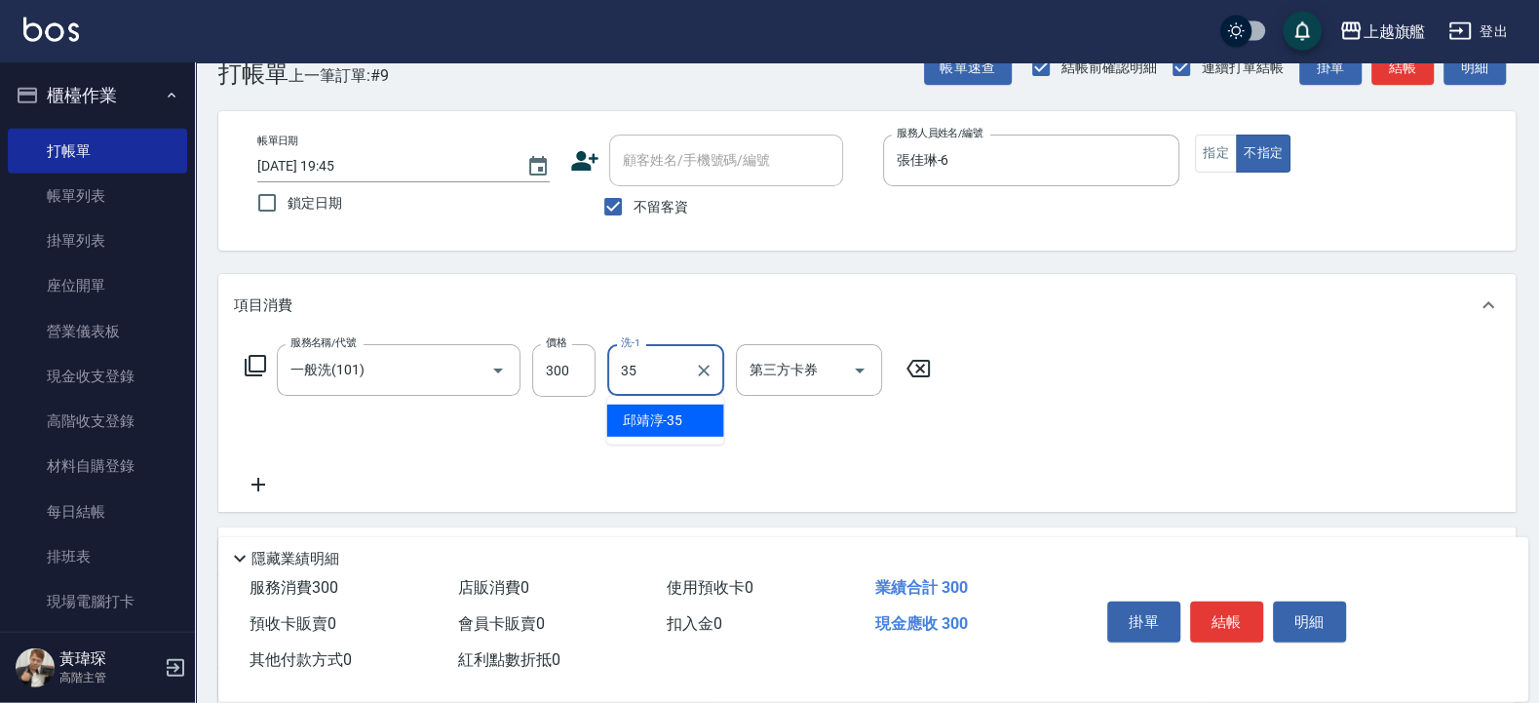
type input "邱靖淳-35"
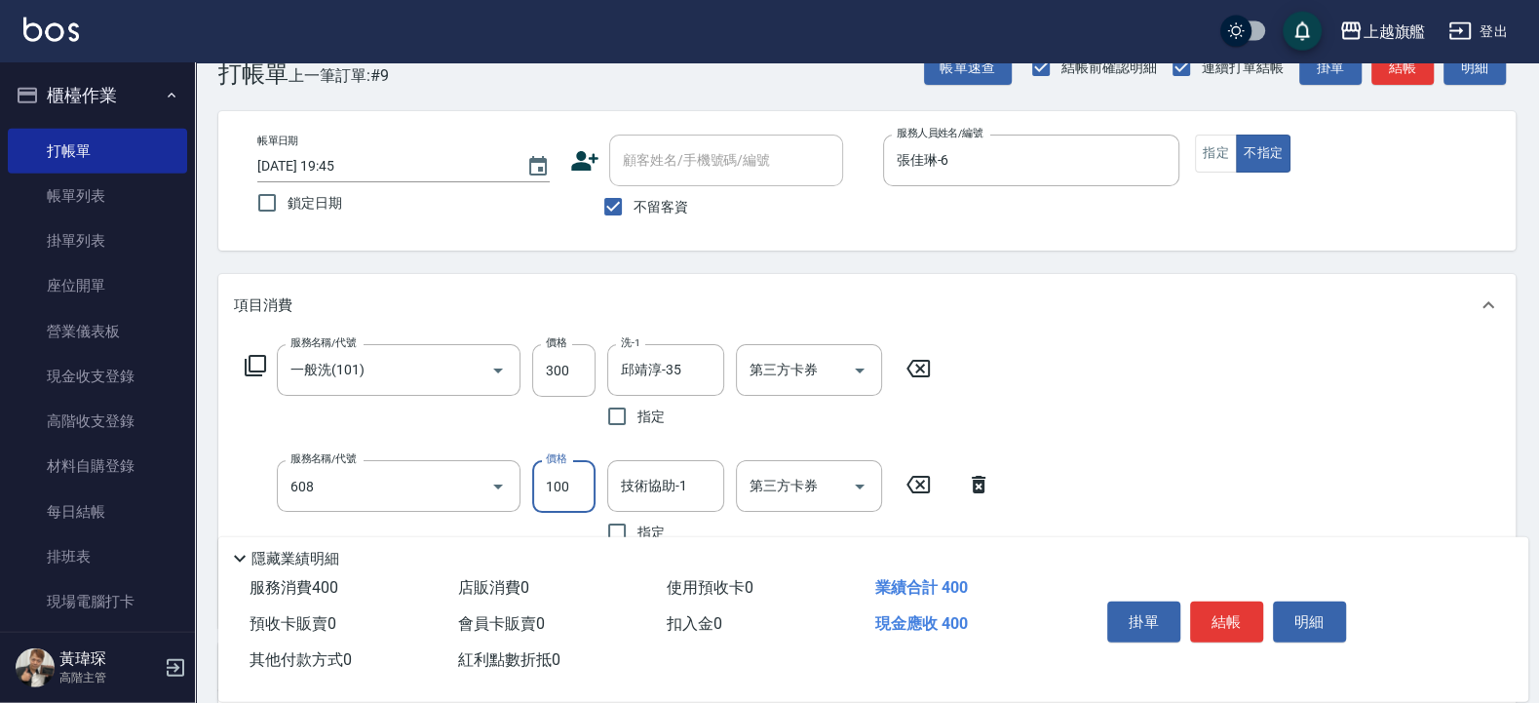
type input "專業/順護100(608)"
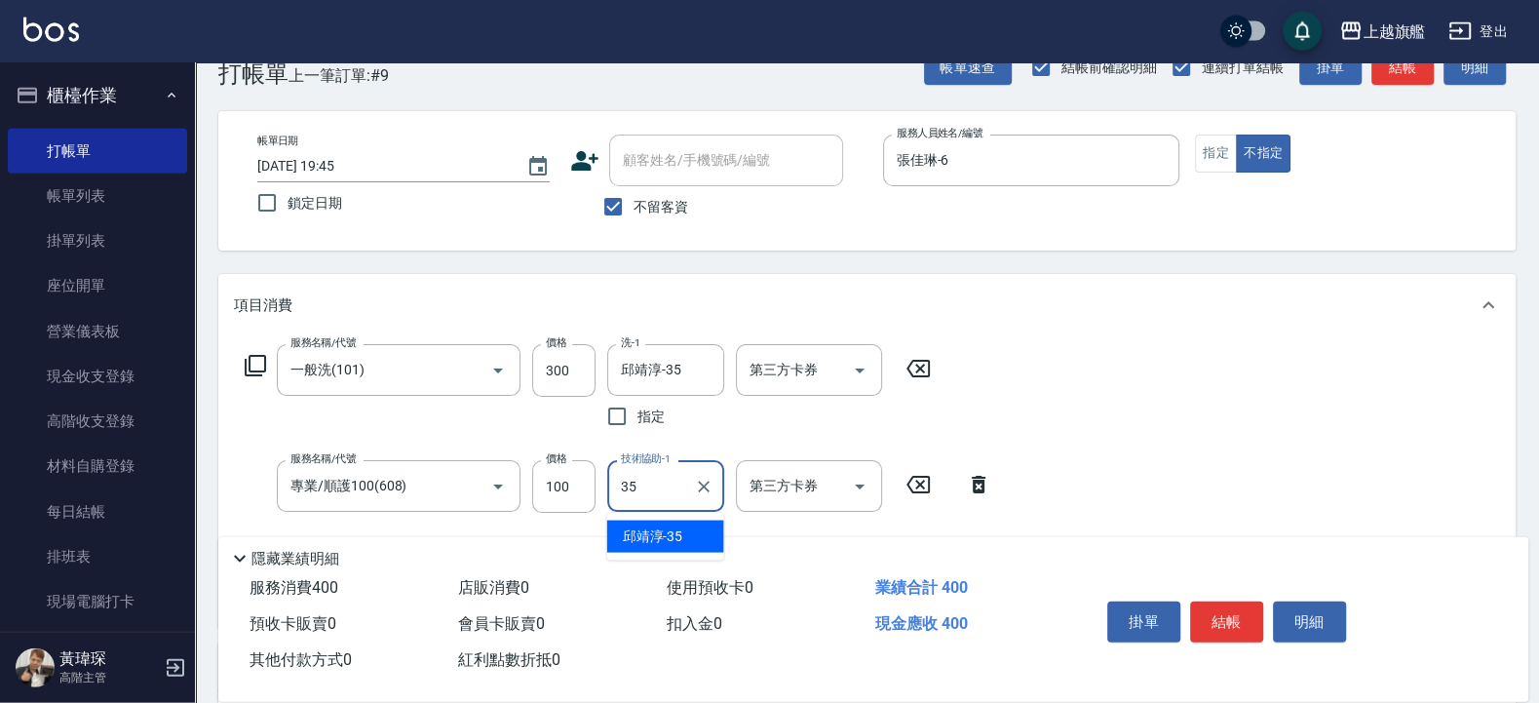
type input "邱靖淳-35"
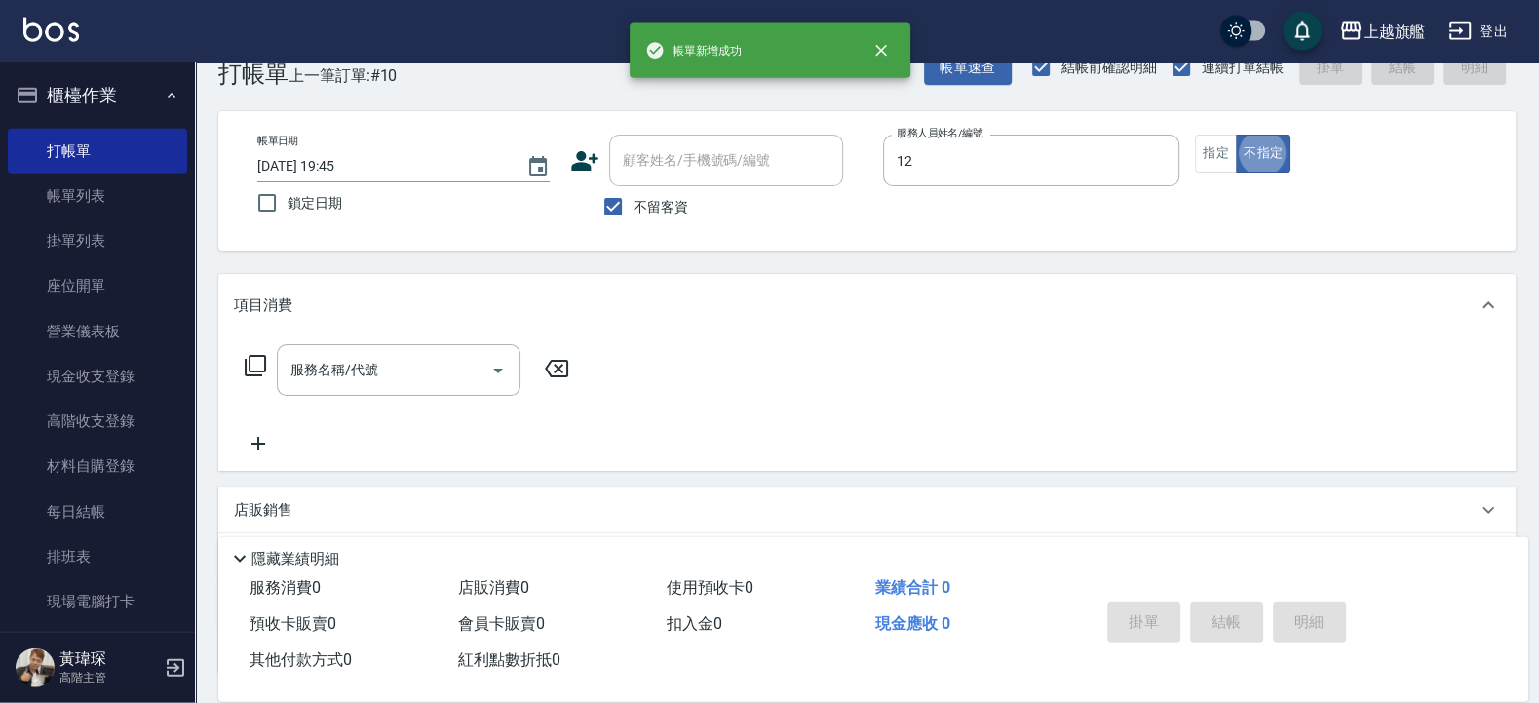
type input "陳佩君-12"
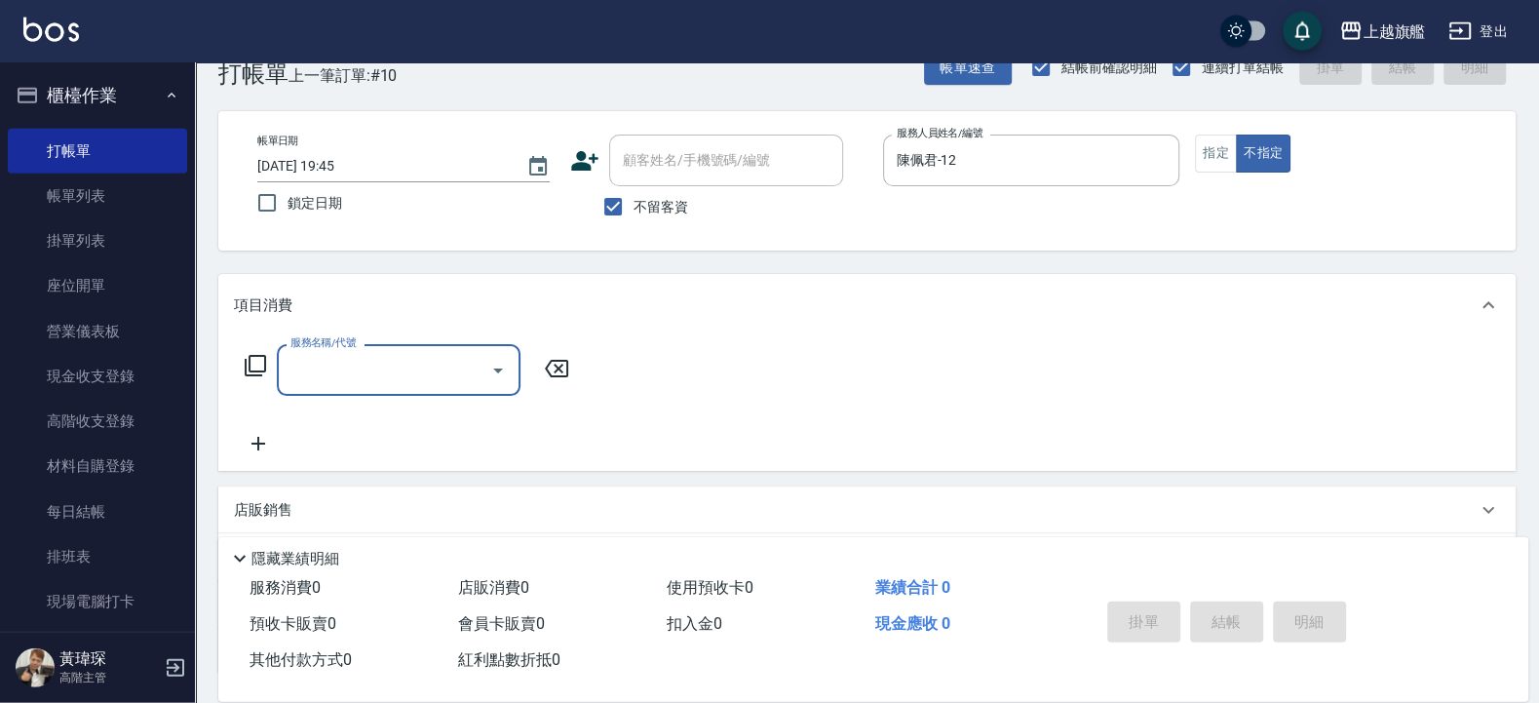
type input "1"
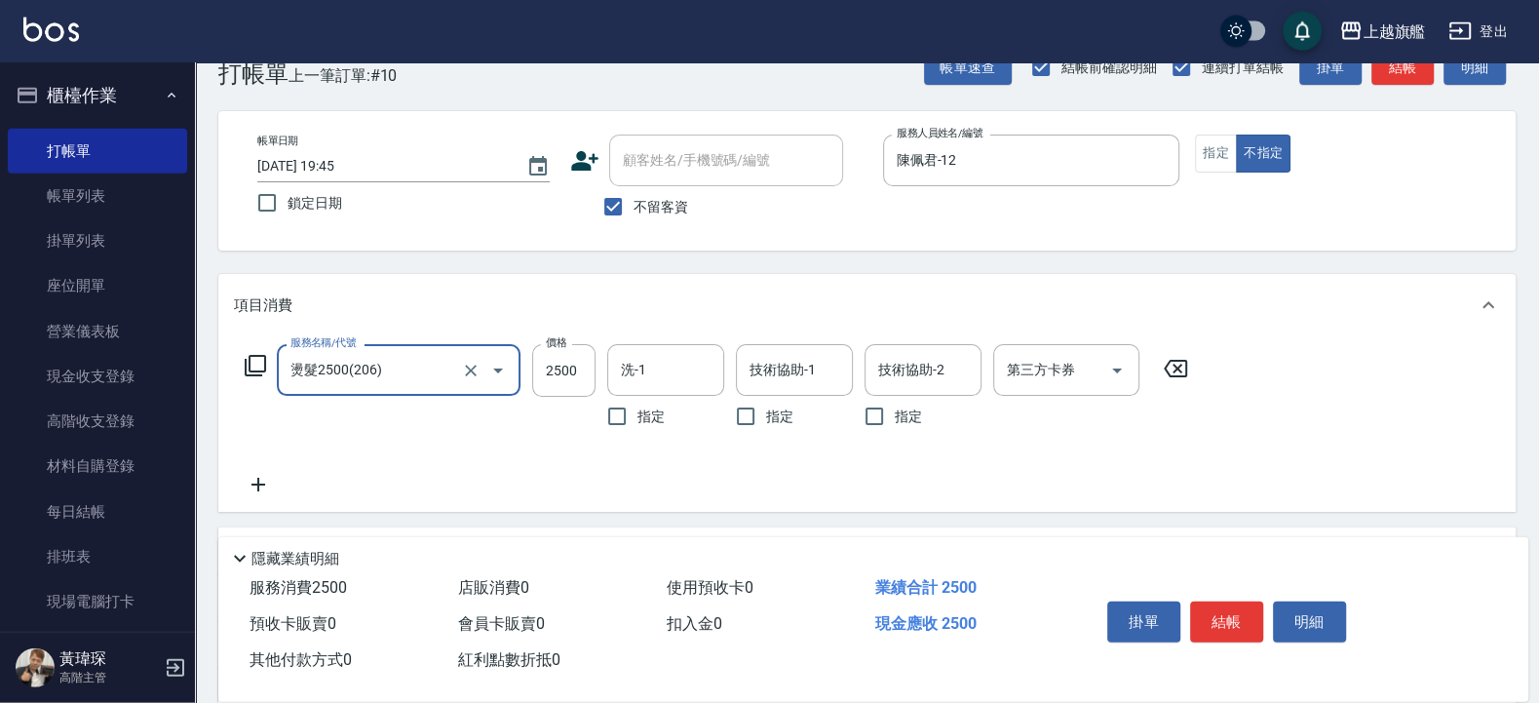
type input "燙髮2500(206)"
type input "[PERSON_NAME]-5"
click at [1177, 365] on icon at bounding box center [1175, 368] width 49 height 23
type input "優惠燙髮1899(21899)"
type input "2500"
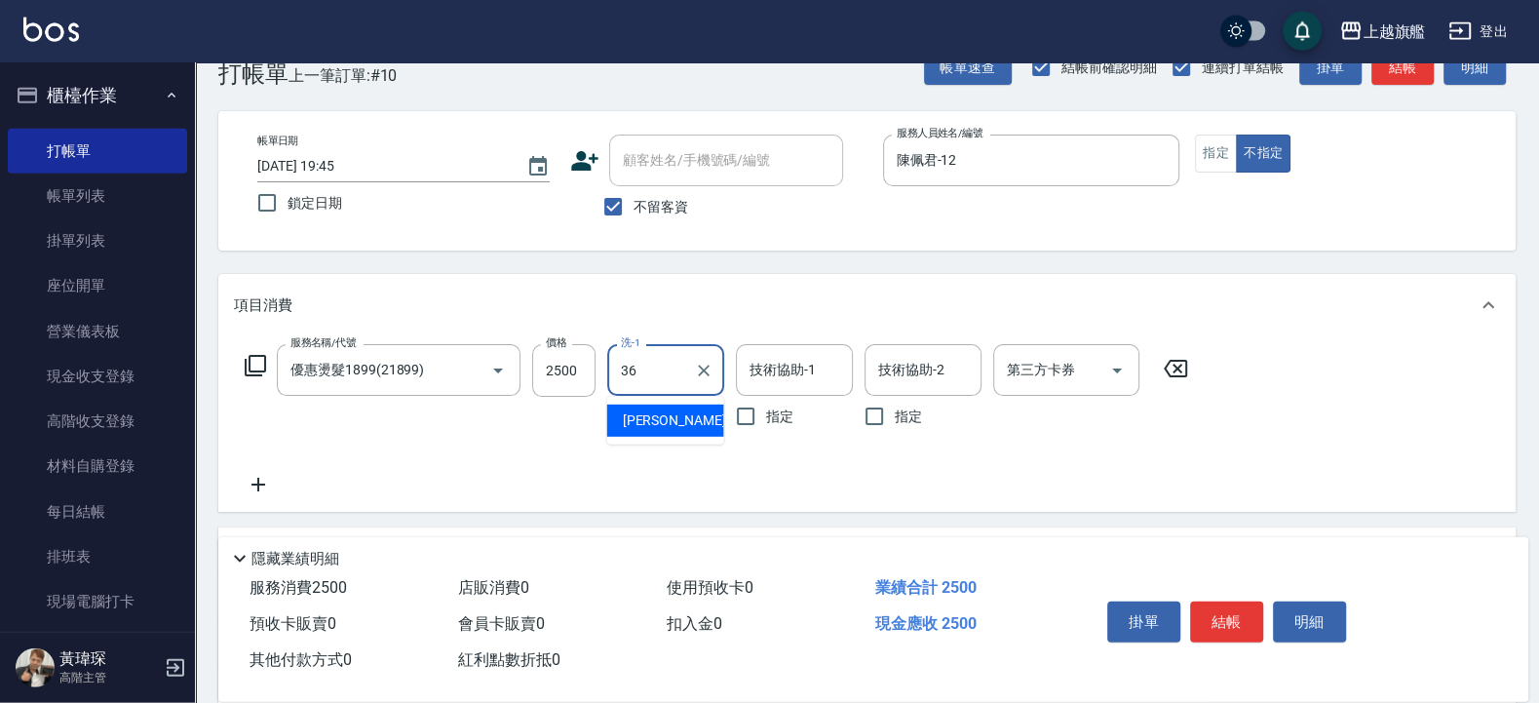
type input "[PERSON_NAME]-36"
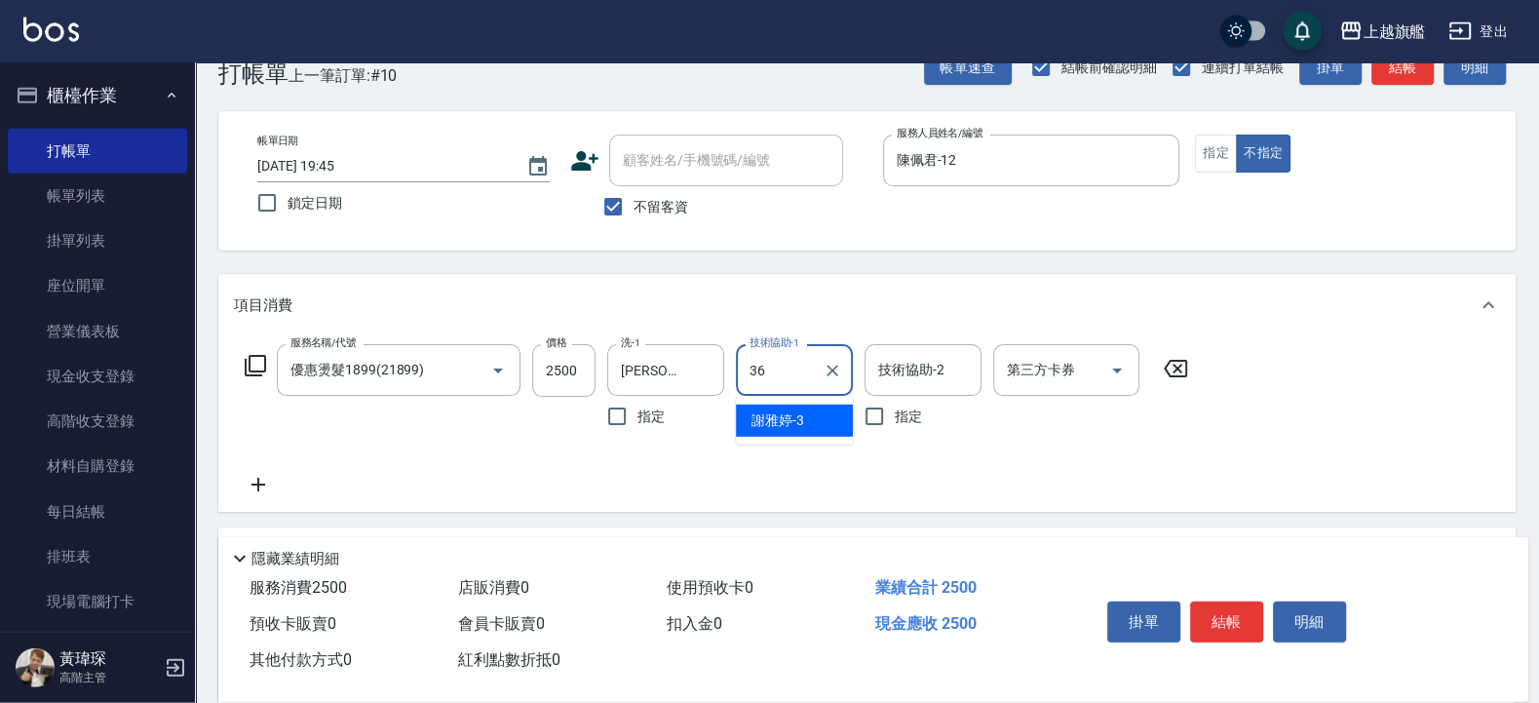
type input "[PERSON_NAME]-36"
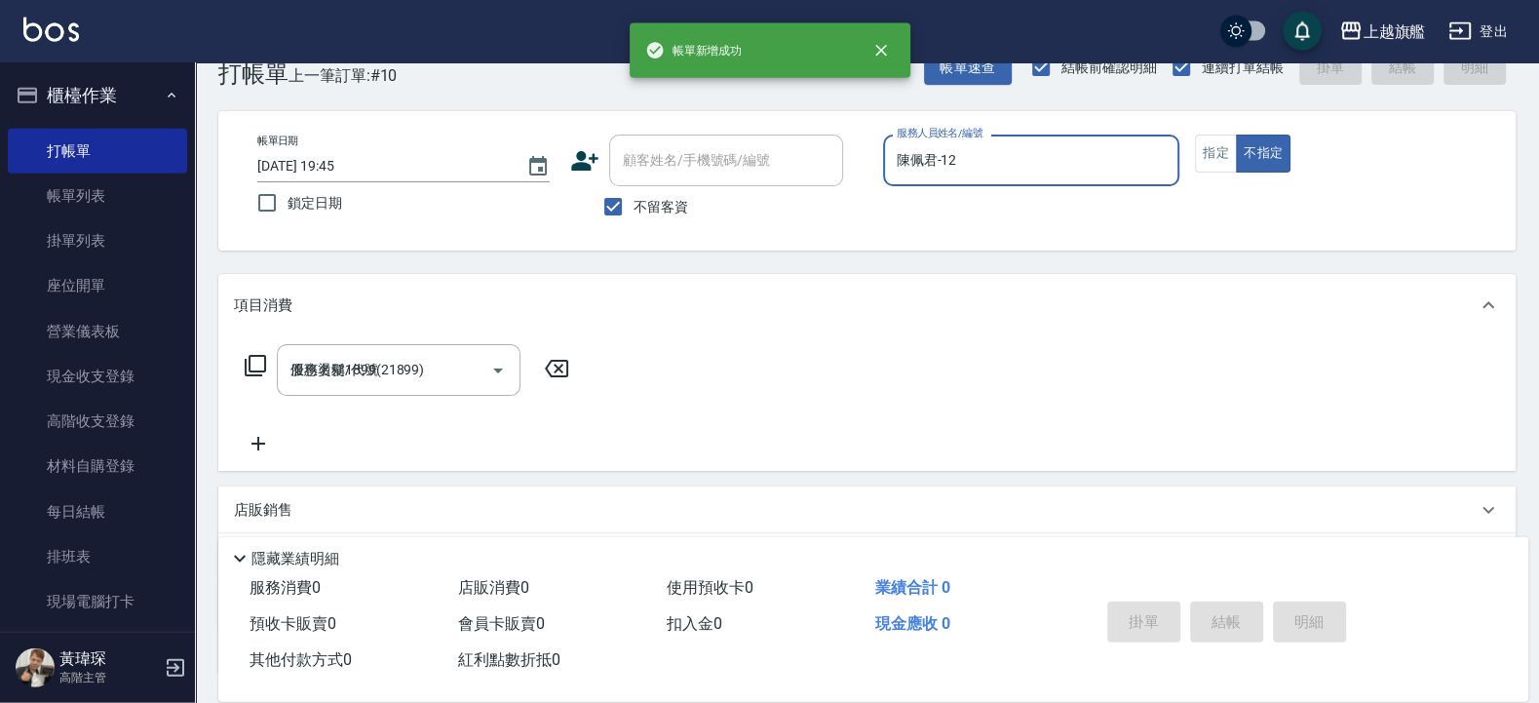
type input "[DATE] 19:46"
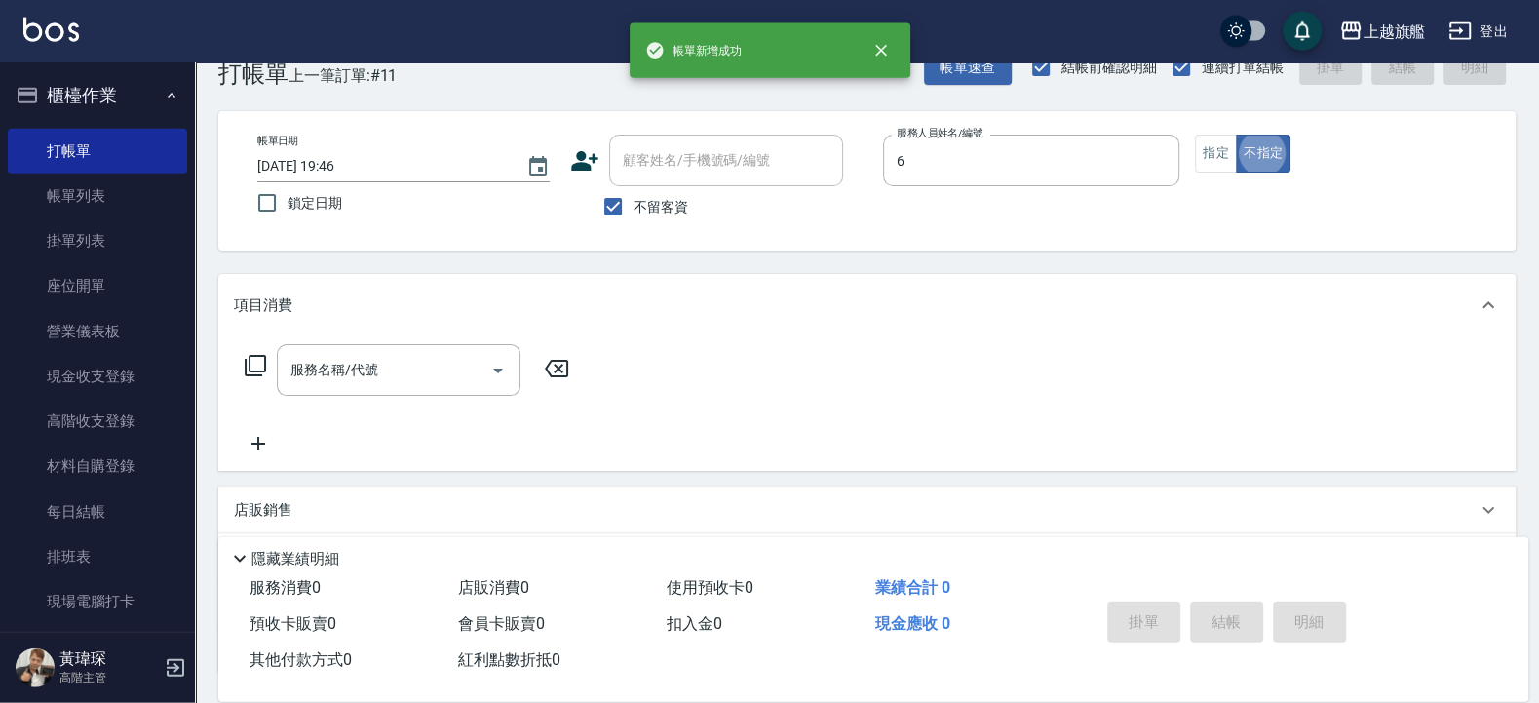
type input "張佳琳-6"
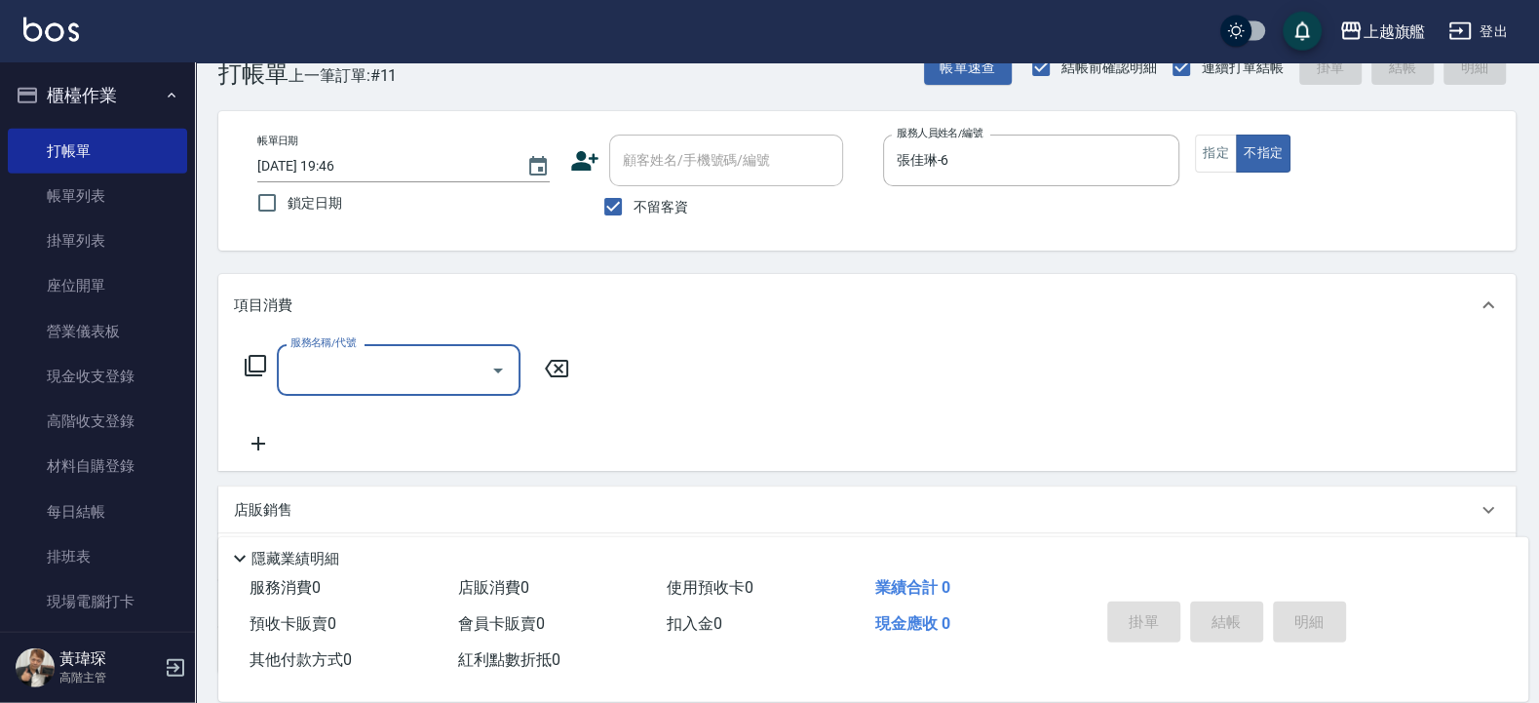
type input "1"
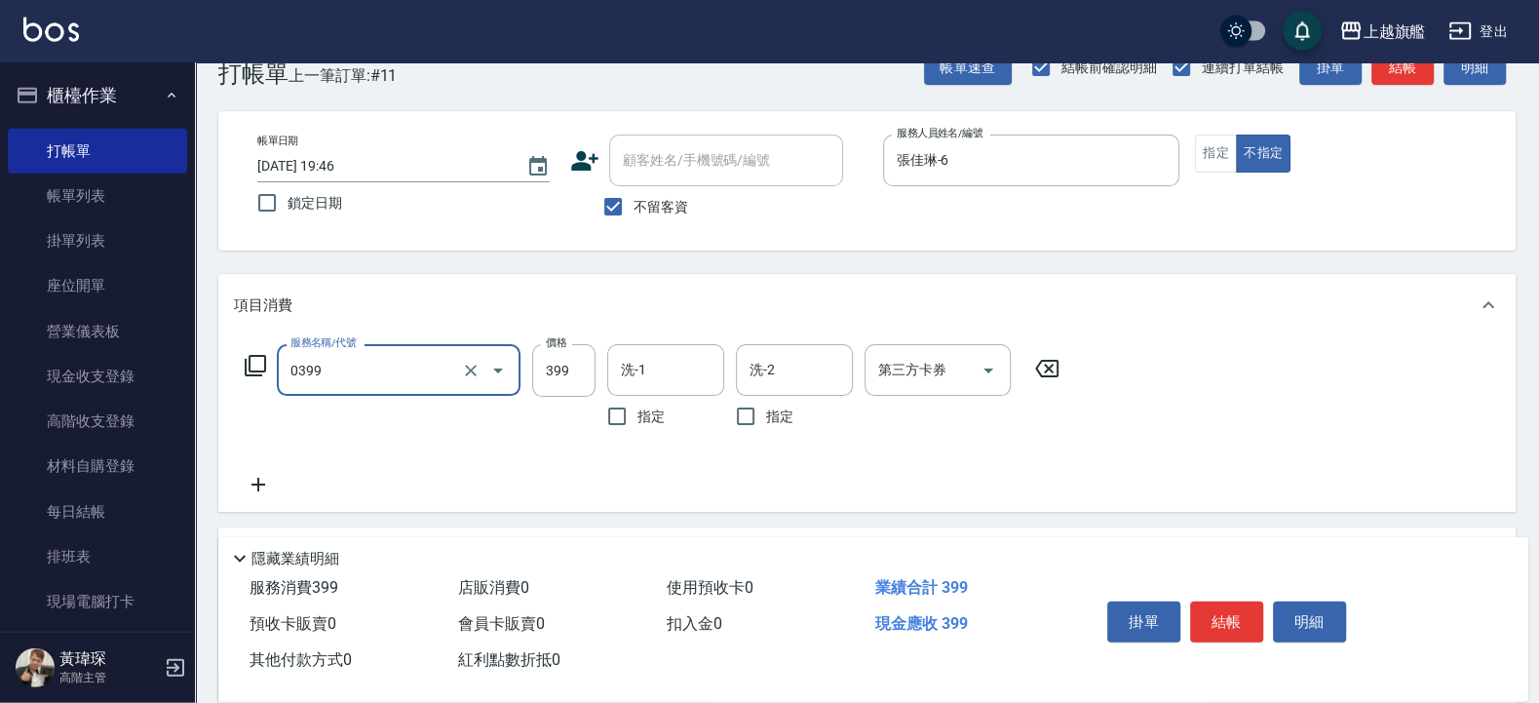
type input "海鹽SPA(0399)"
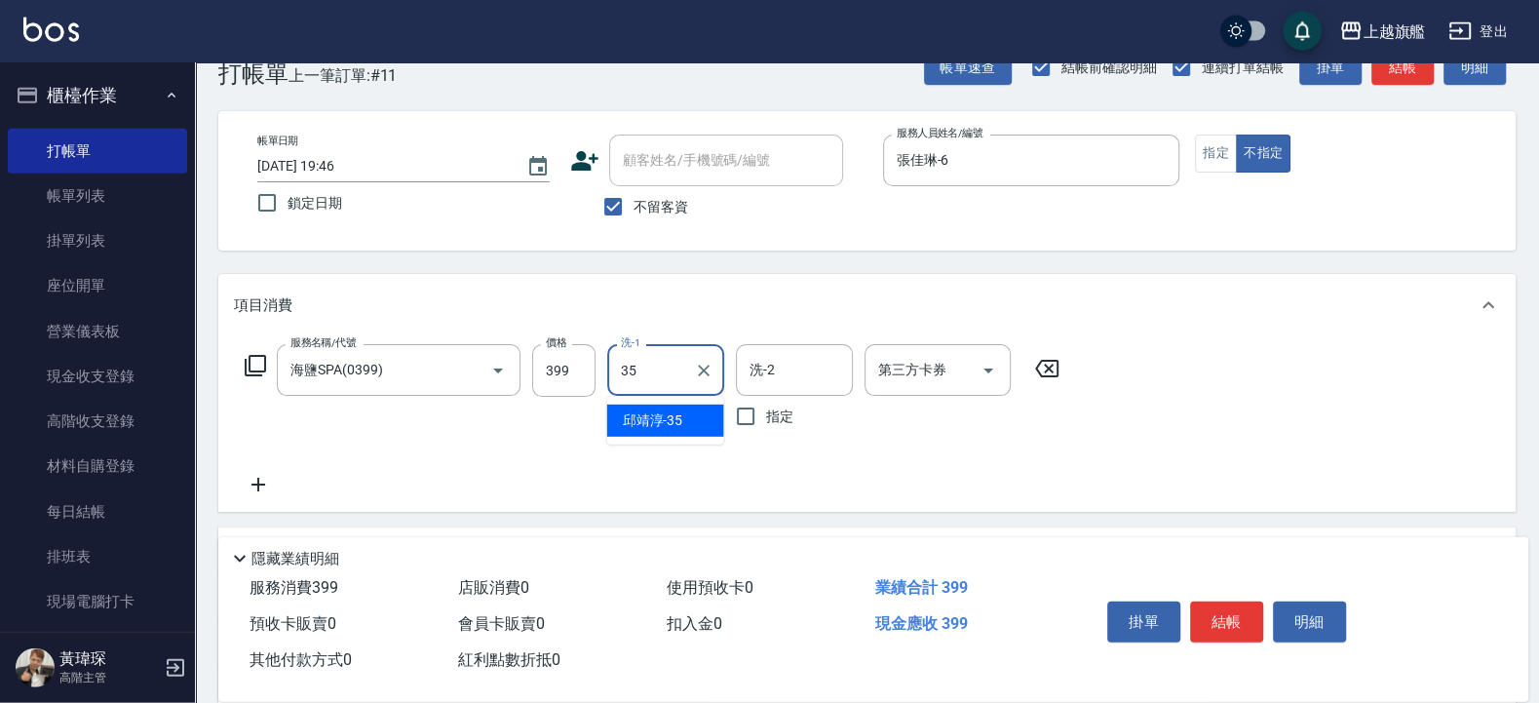
type input "邱靖淳-35"
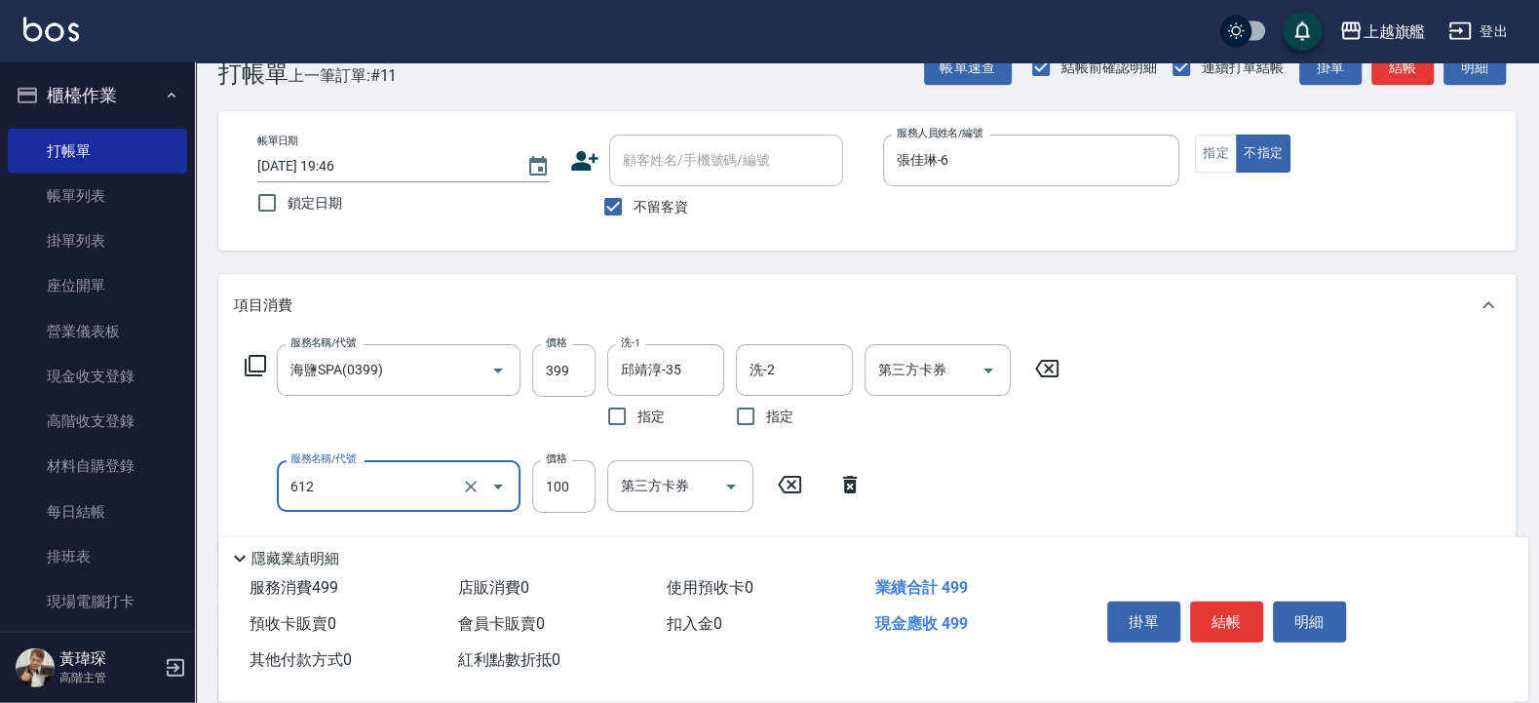
type input "造型(612)"
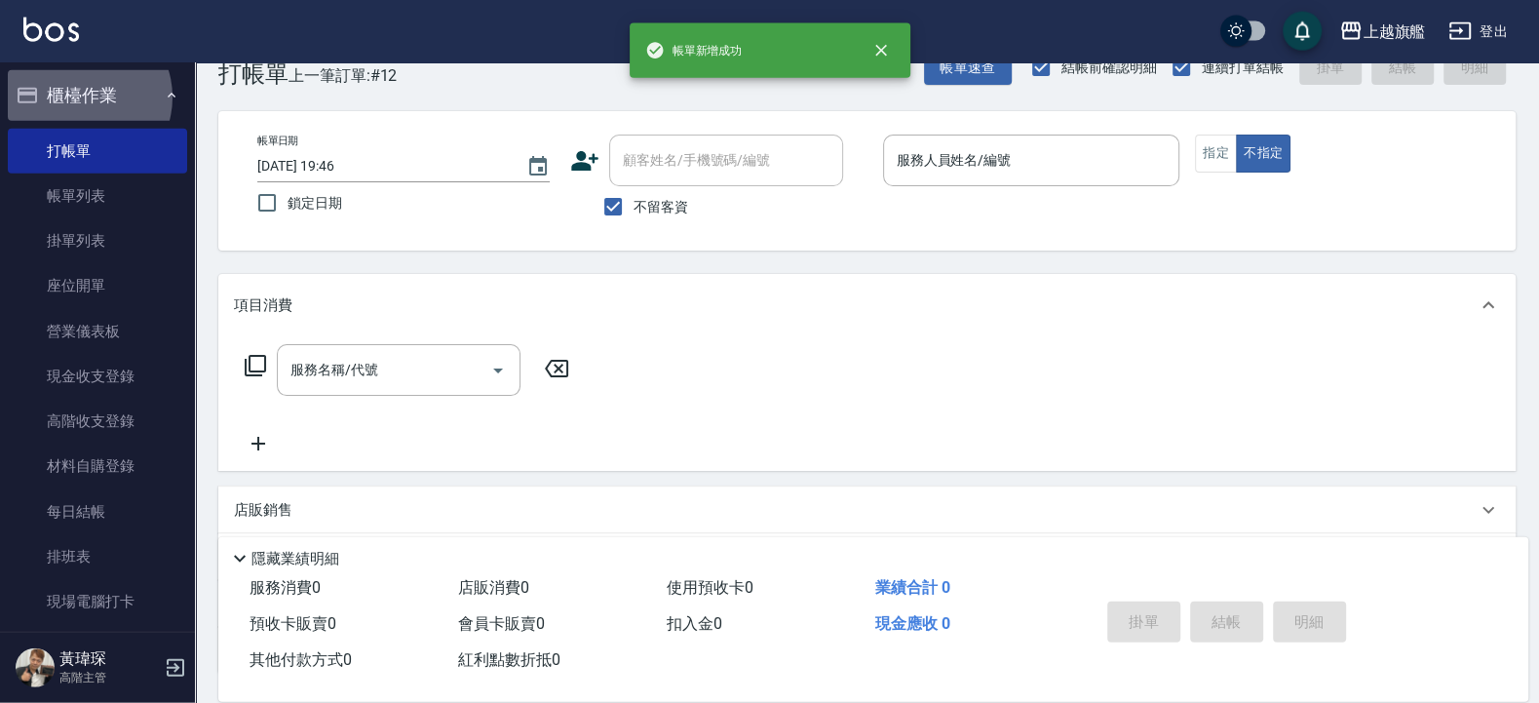
click at [82, 97] on button "櫃檯作業" at bounding box center [97, 95] width 179 height 51
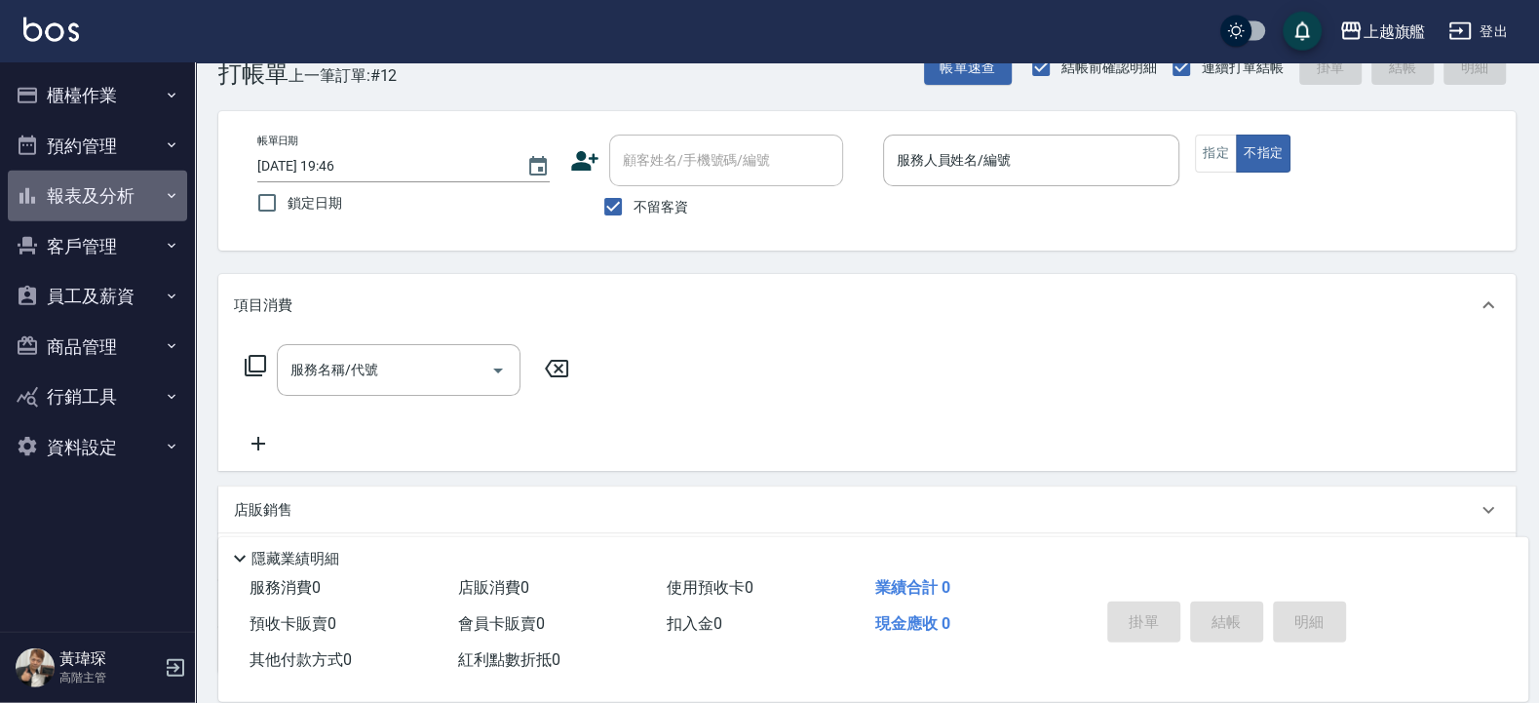
click at [117, 204] on button "報表及分析" at bounding box center [97, 196] width 179 height 51
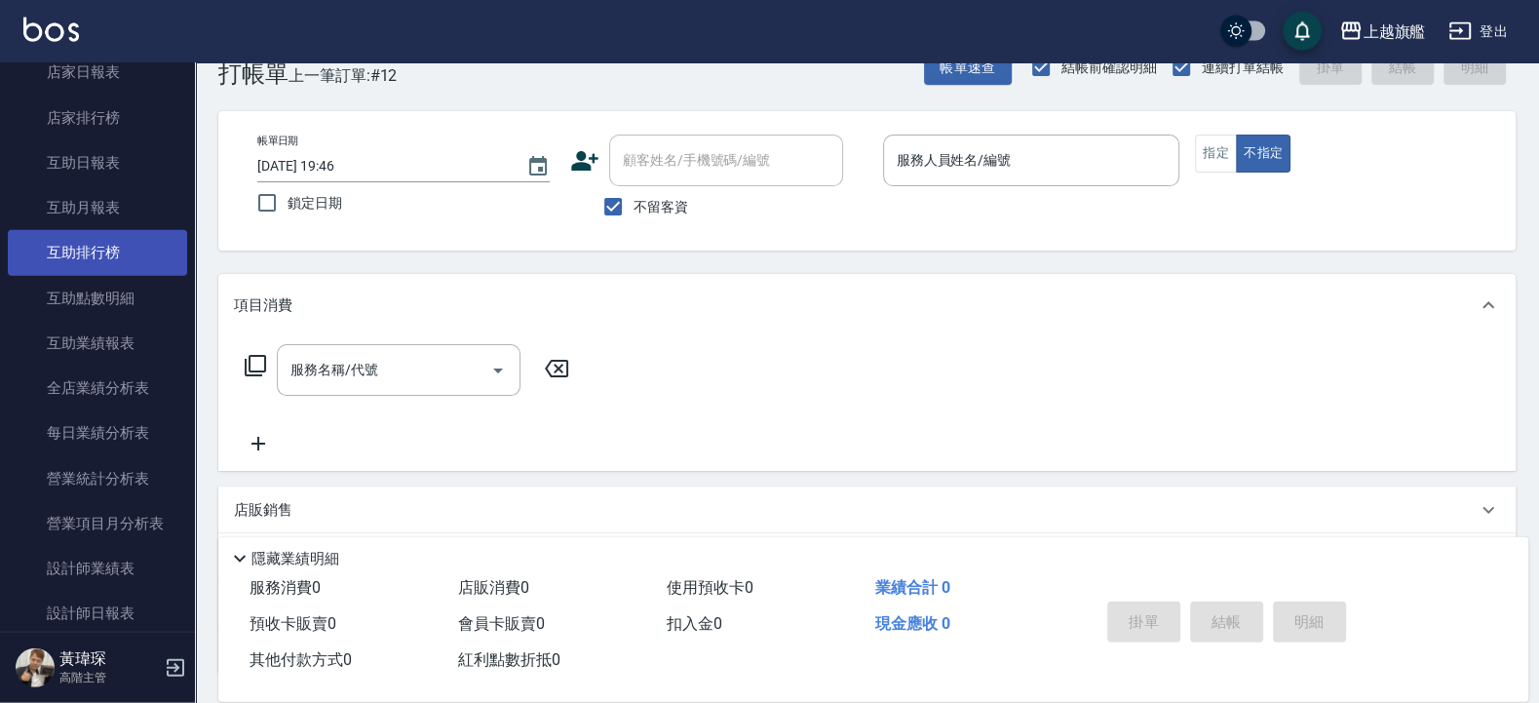
scroll to position [351, 0]
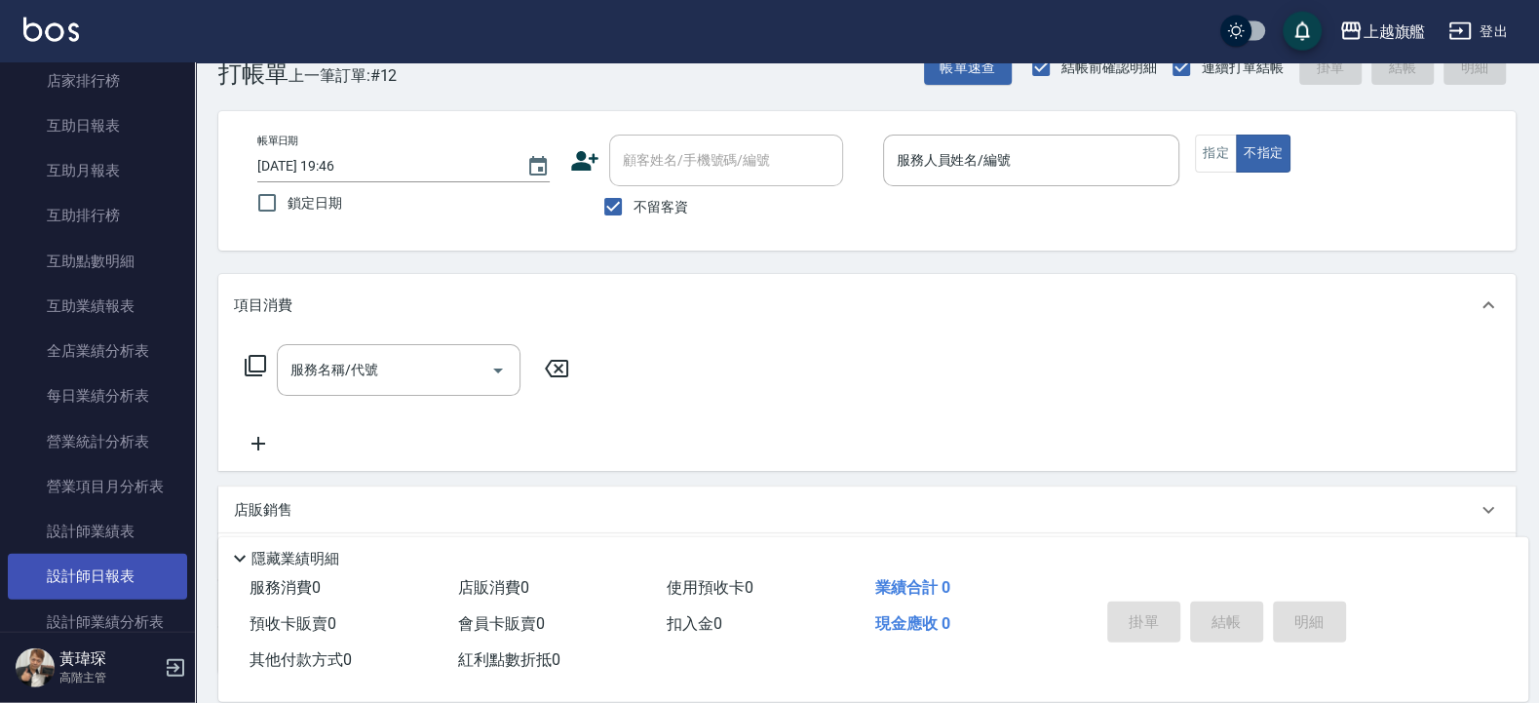
click at [86, 561] on link "設計師日報表" at bounding box center [97, 576] width 179 height 45
